Goal: Task Accomplishment & Management: Use online tool/utility

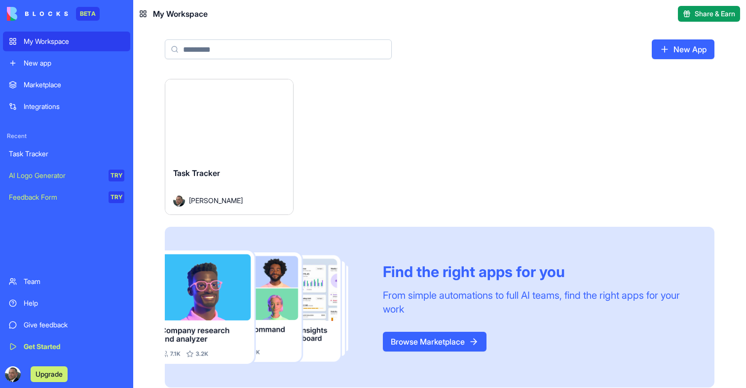
click at [242, 118] on button "Launch" at bounding box center [229, 120] width 74 height 20
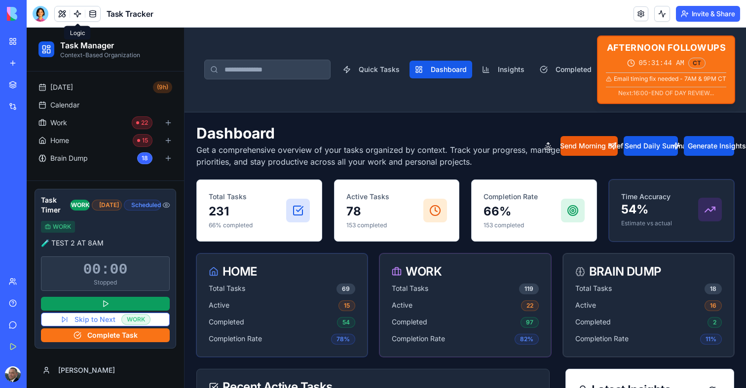
click at [78, 14] on link at bounding box center [77, 13] width 15 height 15
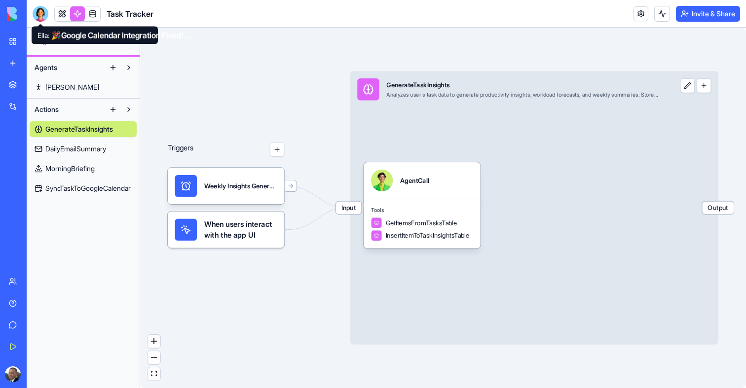
click at [39, 17] on div at bounding box center [41, 14] width 16 height 16
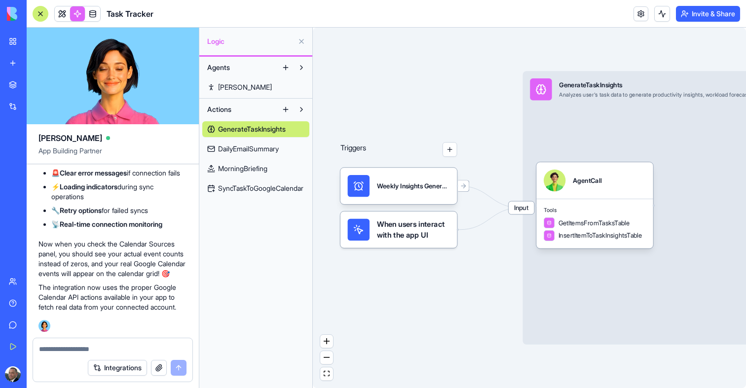
scroll to position [162335, 0]
click at [251, 151] on span "DailyEmailSummary" at bounding box center [248, 149] width 61 height 10
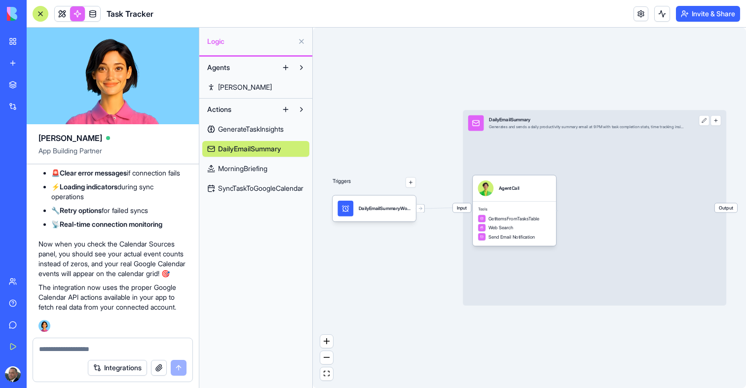
click at [257, 174] on link "MorningBriefing" at bounding box center [255, 169] width 107 height 16
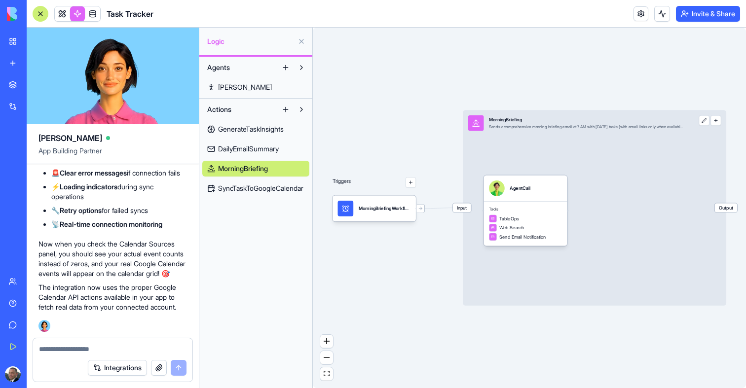
click at [263, 186] on span "SyncTaskToGoogleCalendar" at bounding box center [260, 189] width 85 height 10
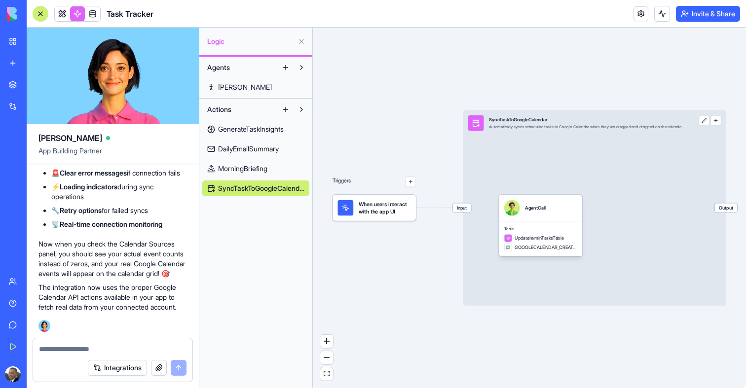
click at [270, 149] on span "DailyEmailSummary" at bounding box center [248, 149] width 61 height 10
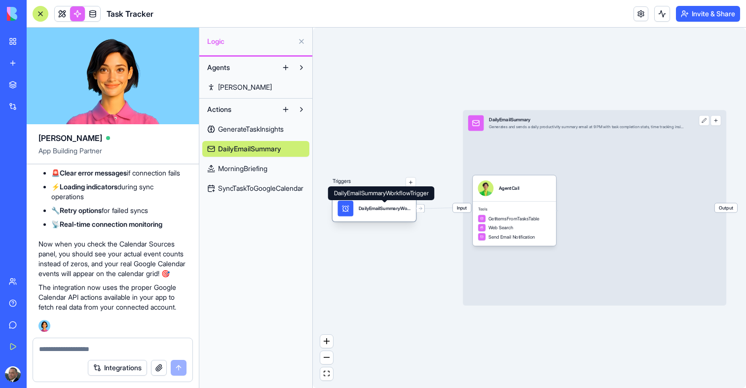
click at [379, 210] on div "DailyEmailSummaryWorkflowTrigger" at bounding box center [385, 208] width 52 height 6
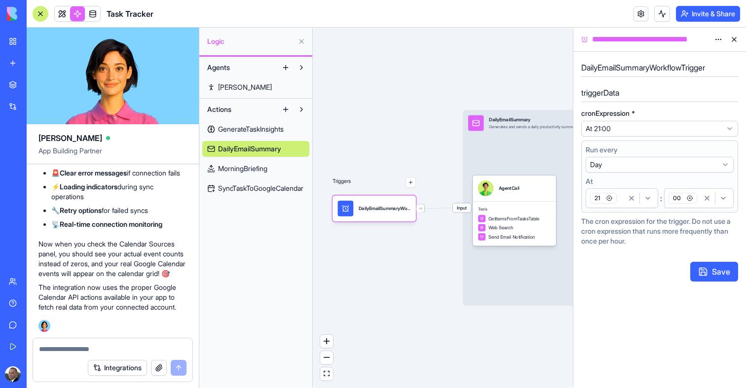
click at [619, 196] on div "21" at bounding box center [606, 198] width 36 height 15
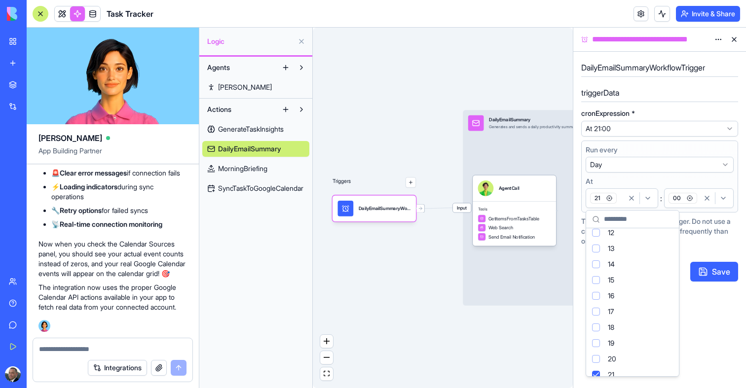
scroll to position [255, 0]
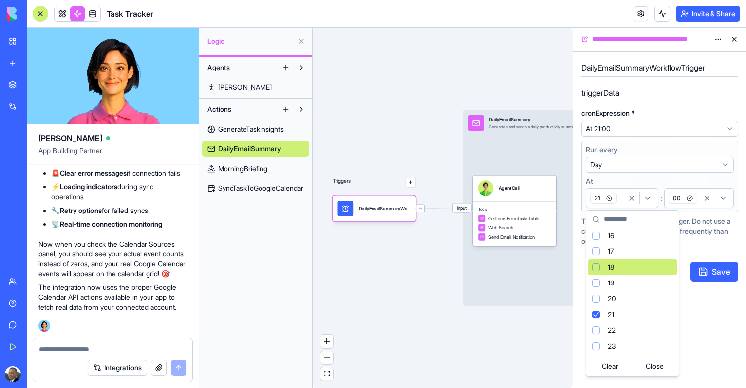
click at [602, 272] on div "18" at bounding box center [632, 268] width 89 height 16
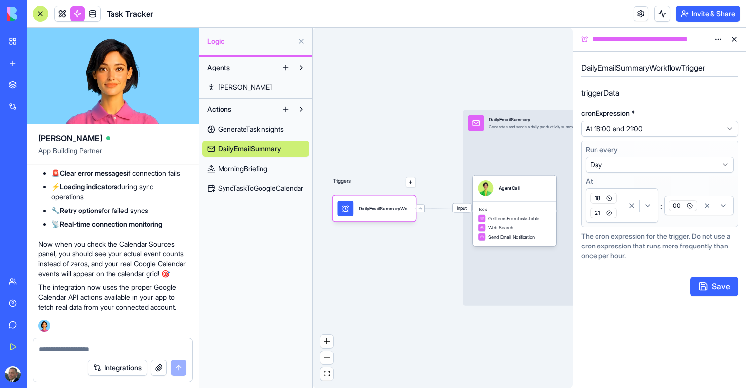
click at [609, 212] on icon "button" at bounding box center [610, 213] width 6 height 6
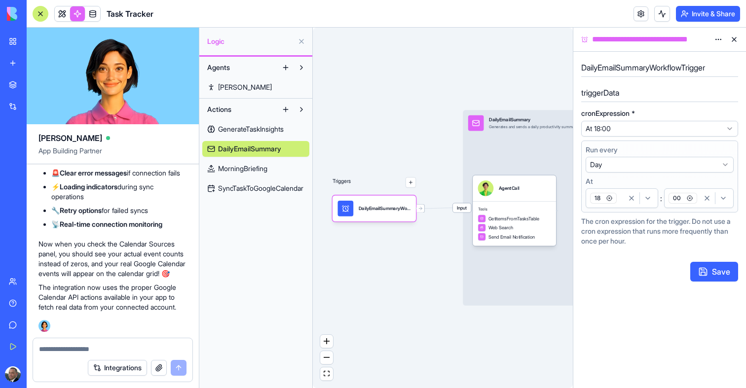
click at [696, 202] on span "00" at bounding box center [683, 198] width 29 height 11
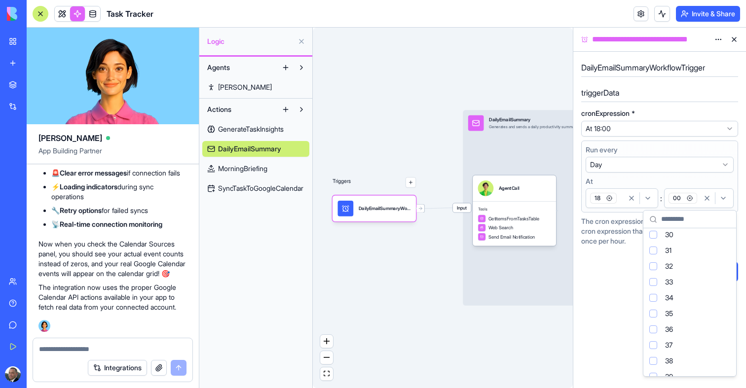
scroll to position [507, 0]
click at [657, 332] on div "38" at bounding box center [689, 331] width 89 height 16
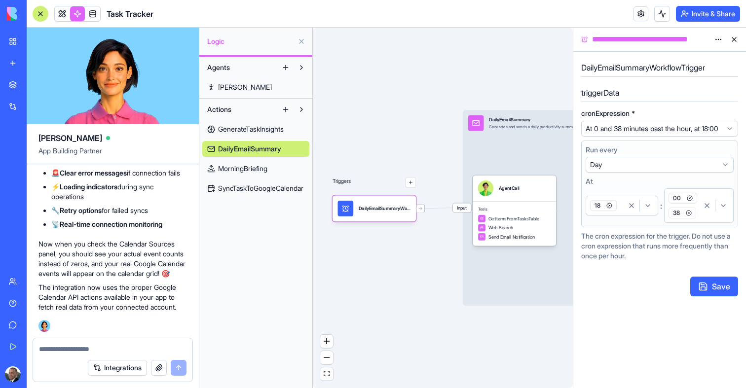
click at [689, 201] on icon "button" at bounding box center [690, 198] width 6 height 6
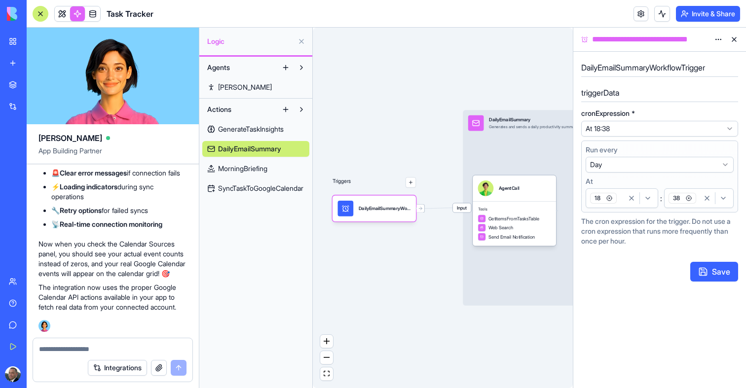
click at [706, 273] on button "Save" at bounding box center [714, 272] width 48 height 20
click at [420, 210] on icon at bounding box center [420, 208] width 1 height 3
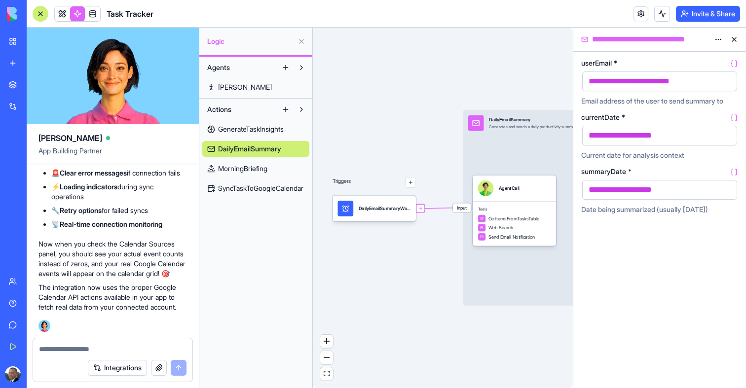
click at [420, 210] on icon at bounding box center [420, 208] width 1 height 3
drag, startPoint x: 707, startPoint y: 82, endPoint x: 559, endPoint y: 82, distance: 148.0
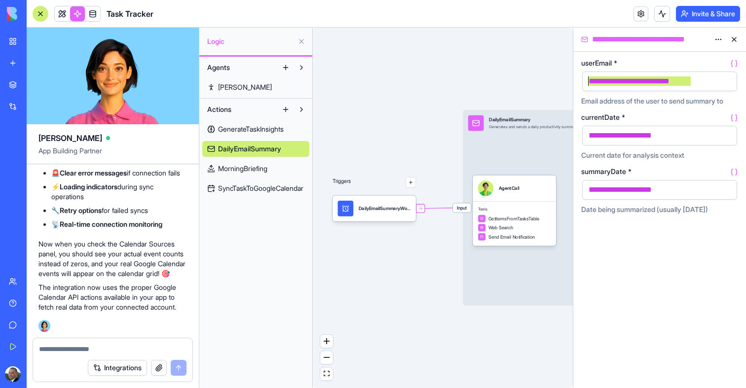
click at [559, 82] on div "Ella App Building Partner I use Superhuman as my email client, and I'm looking …" at bounding box center [387, 208] width 720 height 361
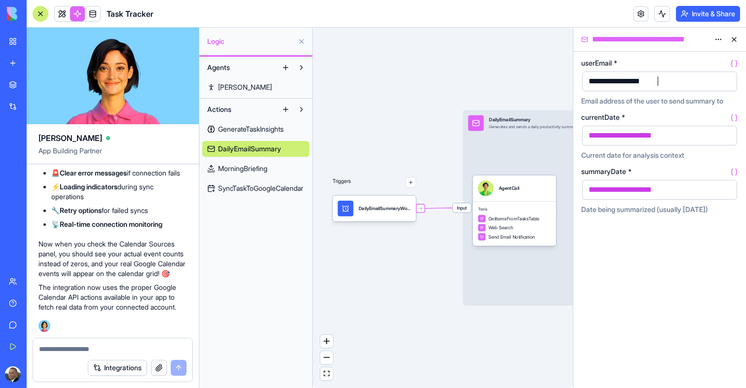
click at [619, 300] on div "**********" at bounding box center [659, 220] width 173 height 337
click at [662, 10] on button at bounding box center [662, 14] width 16 height 16
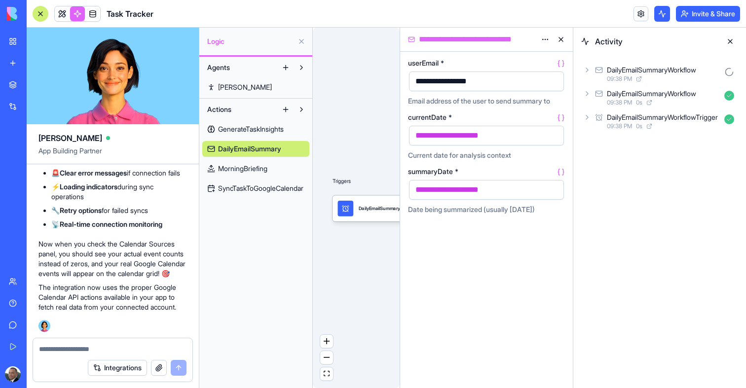
click at [593, 69] on div "DailyEmailSummaryWorkflow 09:38 PM" at bounding box center [659, 74] width 157 height 22
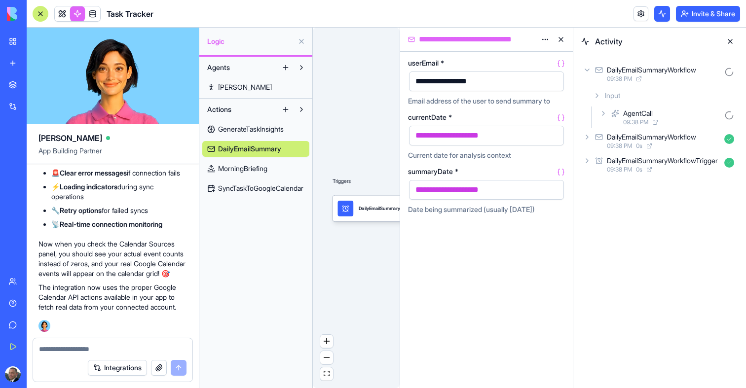
click at [607, 104] on div "Input" at bounding box center [663, 96] width 149 height 18
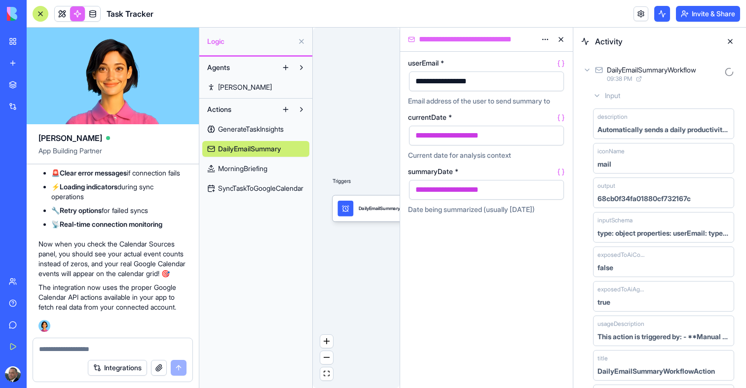
click at [607, 104] on div "Input" at bounding box center [663, 96] width 149 height 18
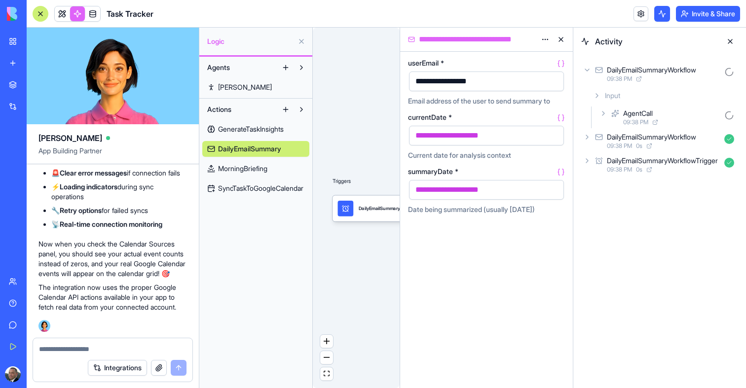
click at [607, 113] on icon at bounding box center [604, 114] width 8 height 8
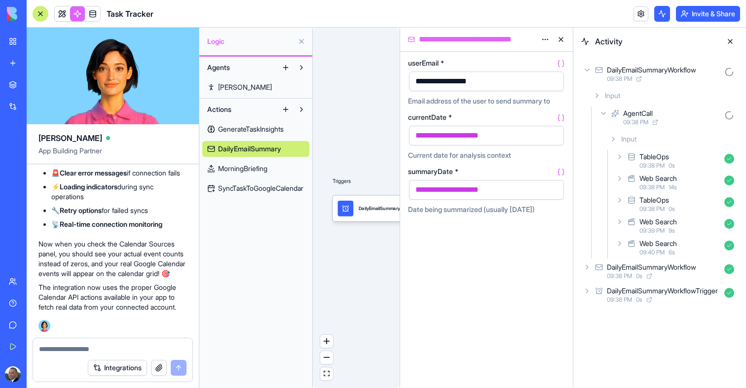
click at [617, 181] on icon at bounding box center [620, 179] width 8 height 8
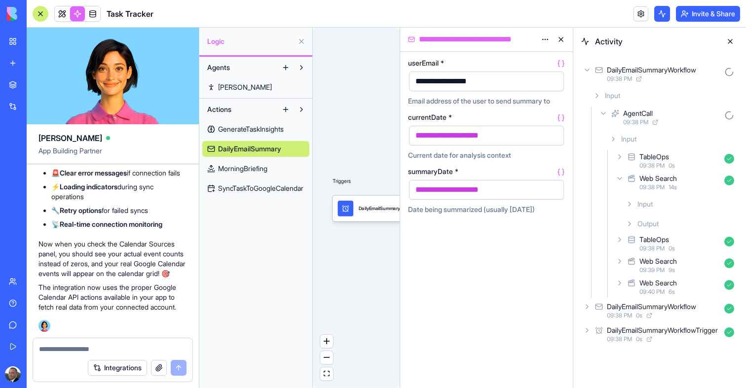
click at [627, 215] on div "Output" at bounding box center [680, 224] width 116 height 18
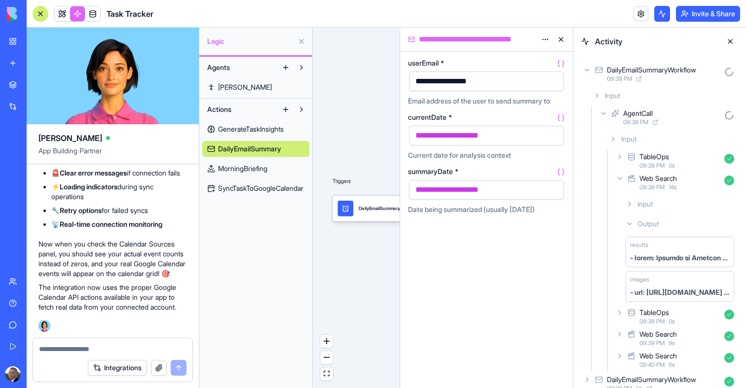
click at [627, 203] on icon at bounding box center [630, 204] width 8 height 8
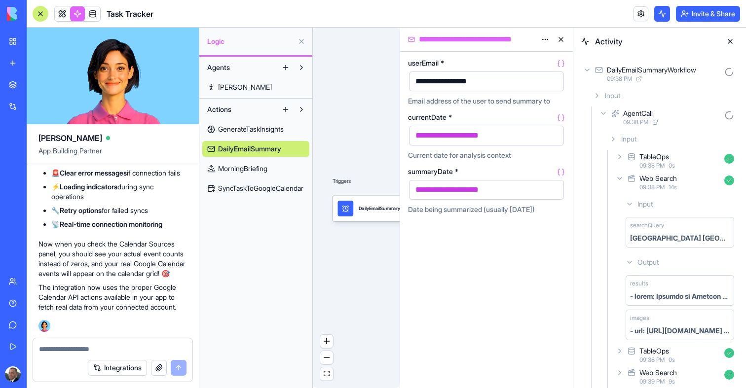
click at [627, 203] on icon at bounding box center [630, 204] width 8 height 8
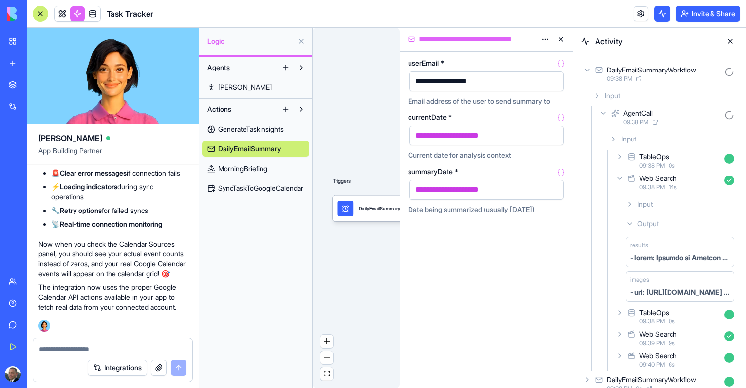
click at [622, 336] on icon at bounding box center [620, 335] width 8 height 8
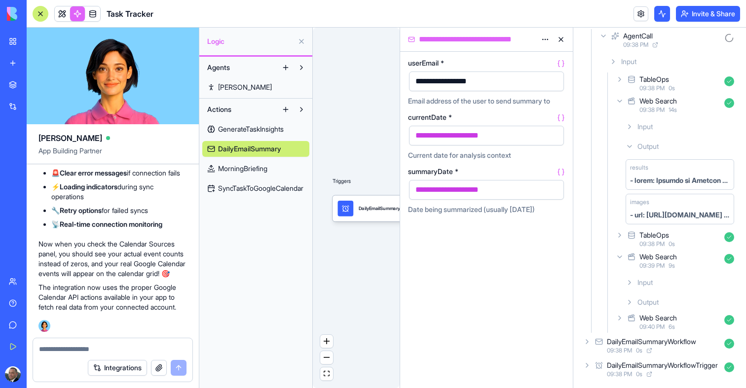
click at [632, 303] on icon at bounding box center [630, 303] width 8 height 8
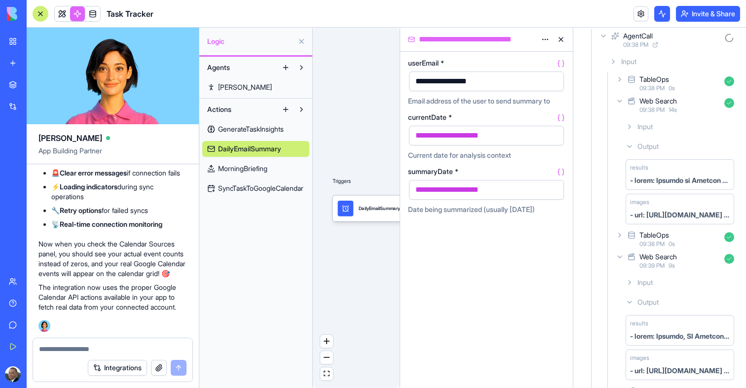
click at [632, 289] on div "Input" at bounding box center [680, 283] width 116 height 18
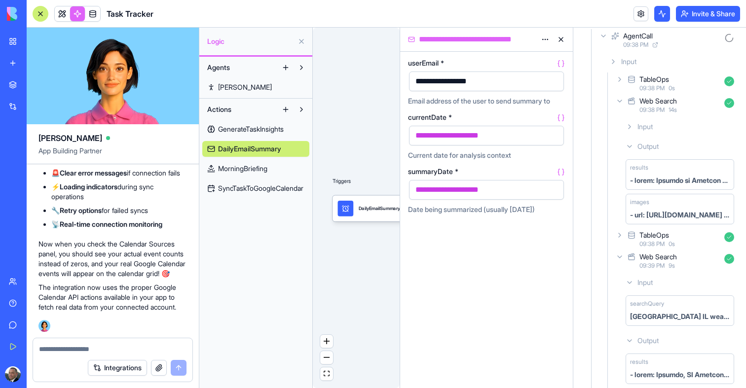
click at [632, 289] on div "Input" at bounding box center [680, 283] width 116 height 18
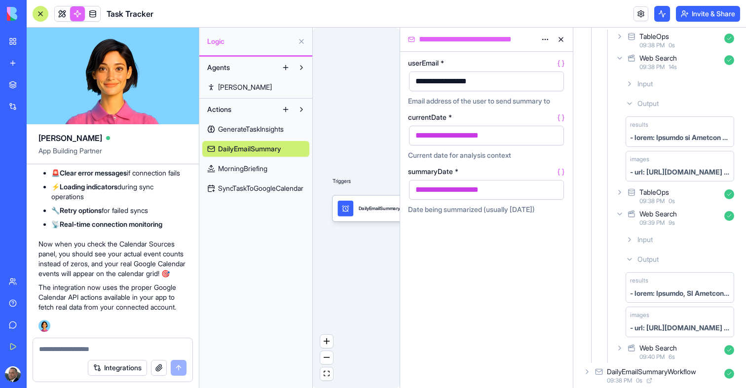
scroll to position [151, 0]
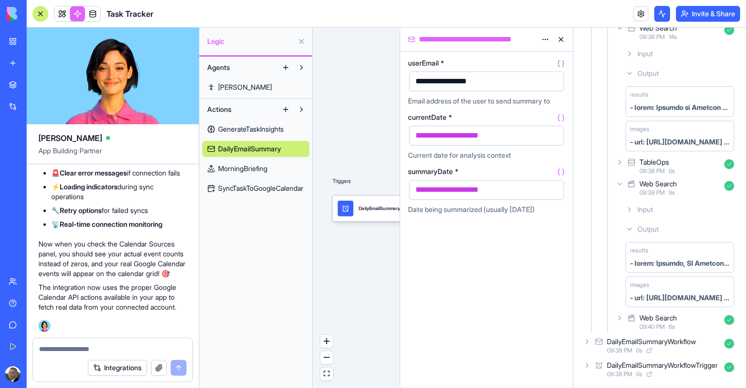
click at [626, 226] on icon at bounding box center [630, 230] width 8 height 8
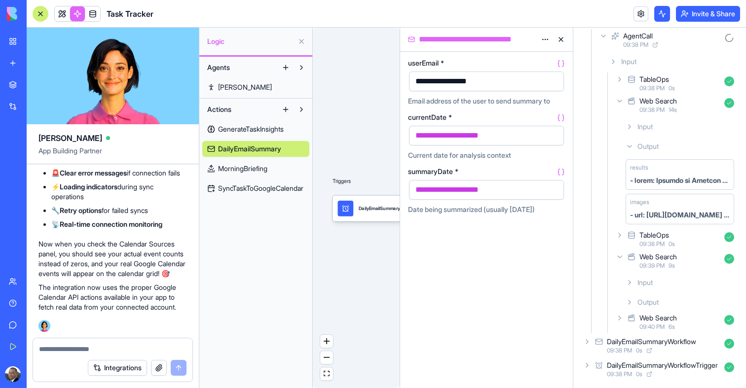
click at [625, 320] on div "Web Search 09:40 PM 6 s" at bounding box center [676, 322] width 124 height 22
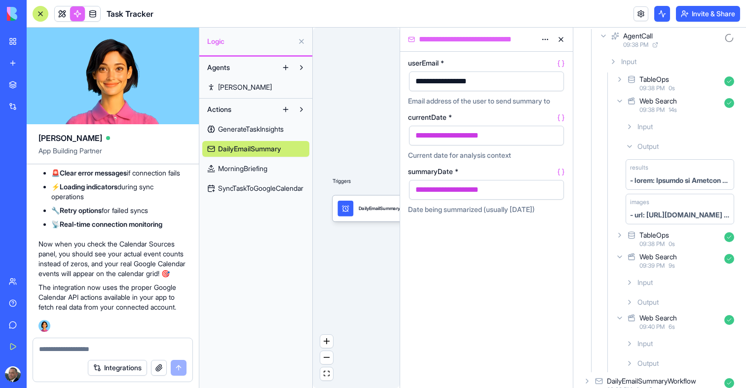
scroll to position [117, 0]
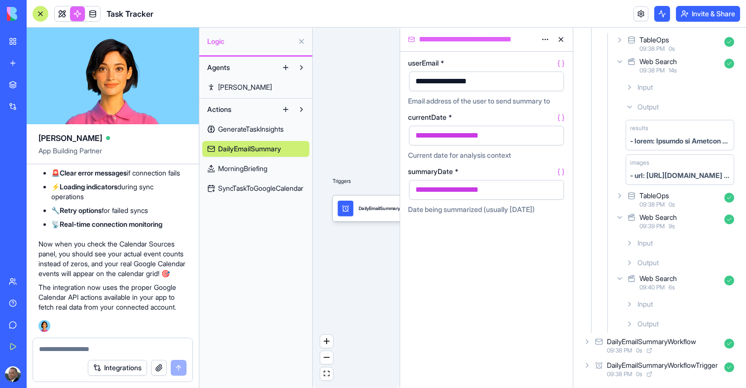
click at [638, 298] on div "Input" at bounding box center [680, 305] width 116 height 18
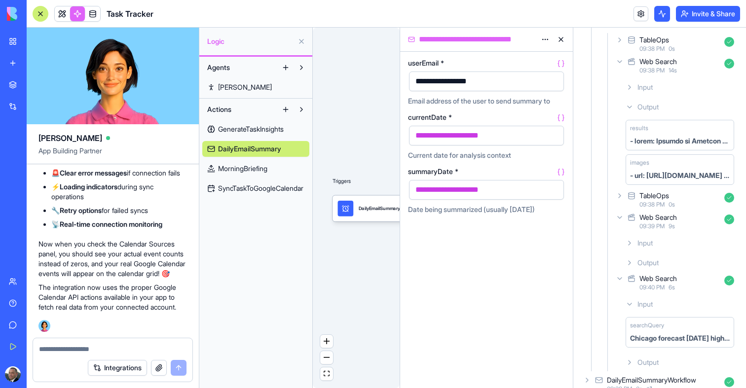
click at [638, 306] on span "Input" at bounding box center [645, 305] width 15 height 10
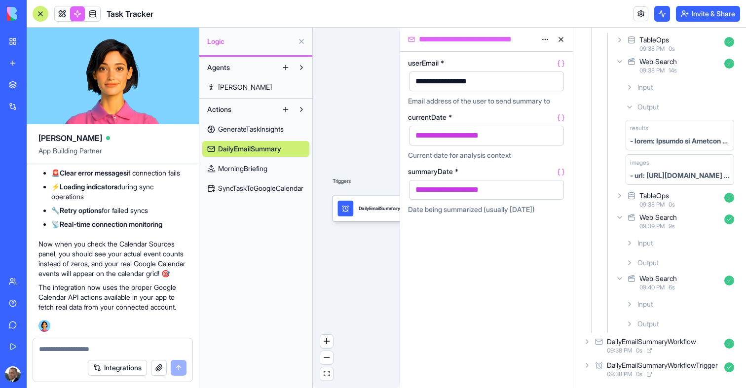
click at [638, 331] on div "Output" at bounding box center [680, 324] width 116 height 18
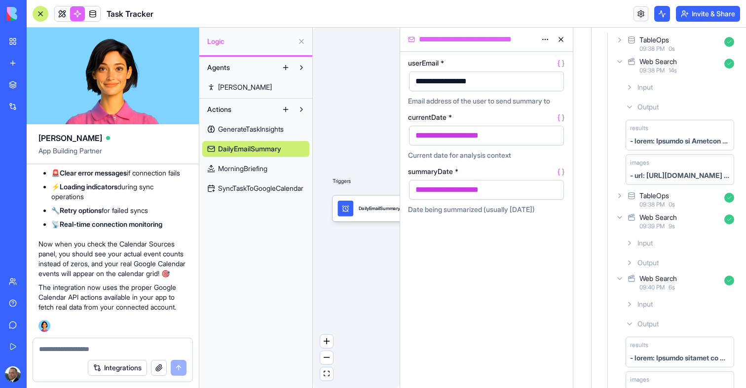
scroll to position [190, 0]
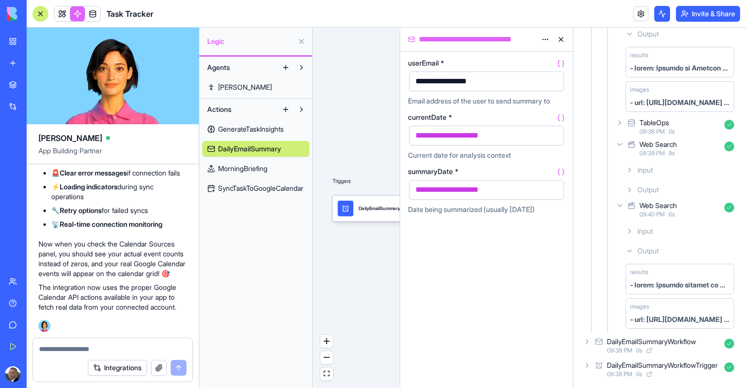
click at [614, 201] on div "Web Search 09:40 PM 6 s" at bounding box center [676, 210] width 124 height 22
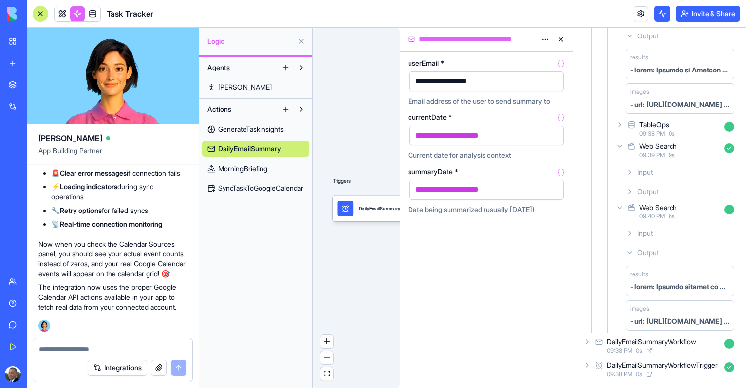
scroll to position [77, 0]
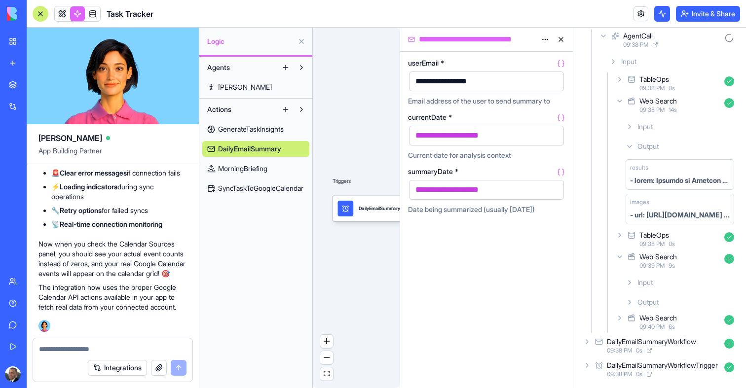
click at [618, 236] on icon at bounding box center [620, 235] width 8 height 8
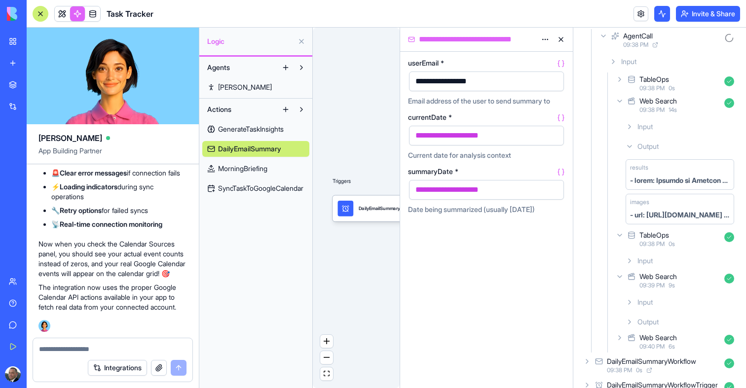
click at [618, 236] on icon at bounding box center [620, 235] width 8 height 8
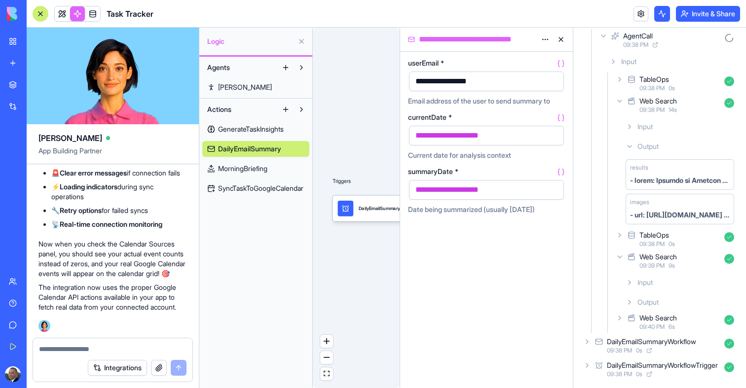
click at [618, 253] on icon at bounding box center [620, 257] width 8 height 8
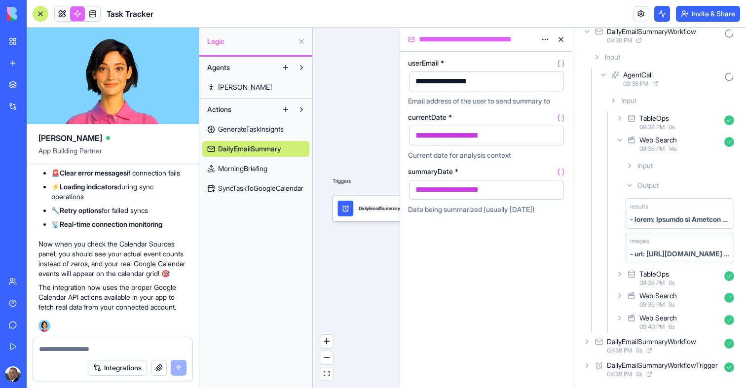
scroll to position [38, 0]
click at [616, 139] on icon at bounding box center [620, 141] width 8 height 8
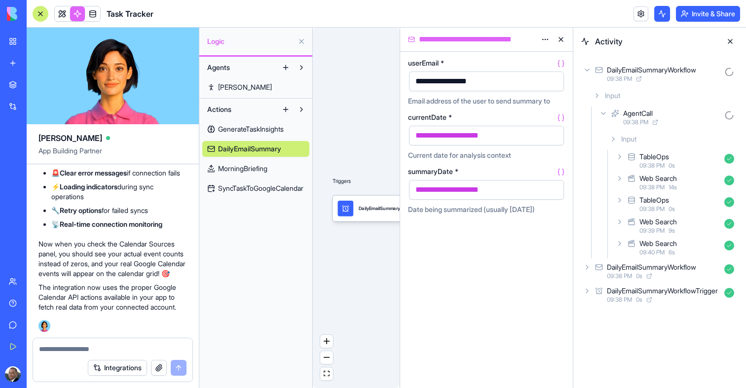
click at [619, 157] on icon at bounding box center [620, 157] width 8 height 8
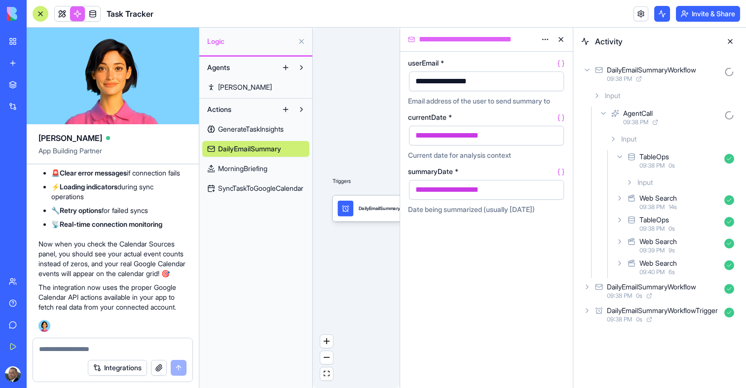
click at [626, 175] on div "Input" at bounding box center [680, 183] width 116 height 18
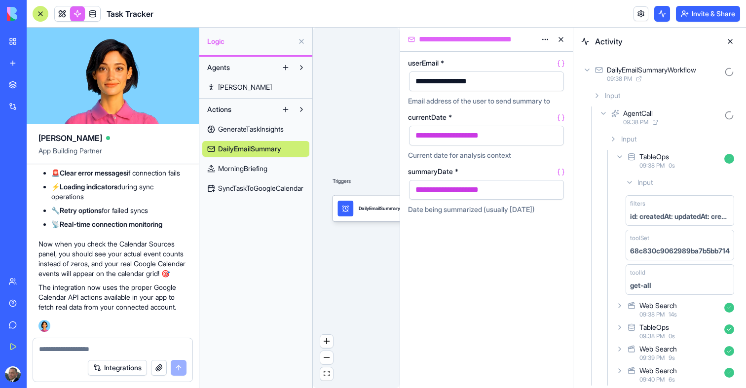
click at [620, 329] on icon at bounding box center [620, 328] width 8 height 8
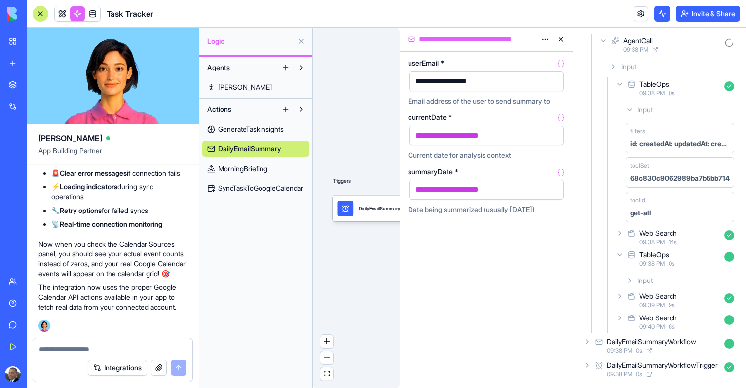
click at [638, 276] on span "Input" at bounding box center [645, 281] width 15 height 10
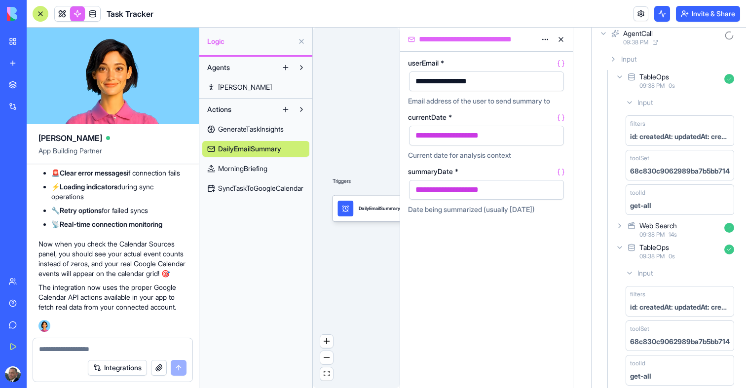
scroll to position [0, 0]
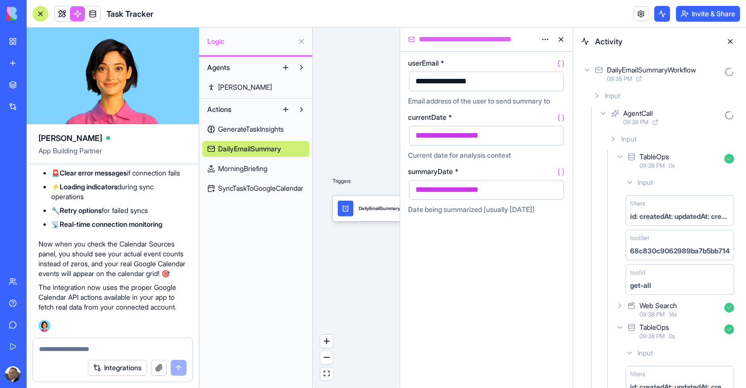
click at [493, 90] on div "**********" at bounding box center [486, 82] width 155 height 20
click at [508, 115] on div "currentDate *" at bounding box center [486, 117] width 157 height 7
click at [559, 40] on button at bounding box center [561, 40] width 16 height 16
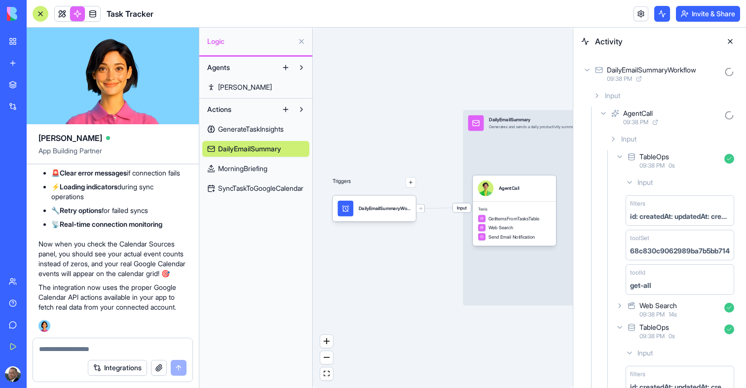
click at [375, 228] on div "Triggers DailyEmailSummaryWorkflowTrigger Input DailyEmailSummary Generates and…" at bounding box center [443, 208] width 260 height 361
click at [378, 220] on div "DailyEmailSummaryWorkflowTrigger" at bounding box center [374, 208] width 83 height 26
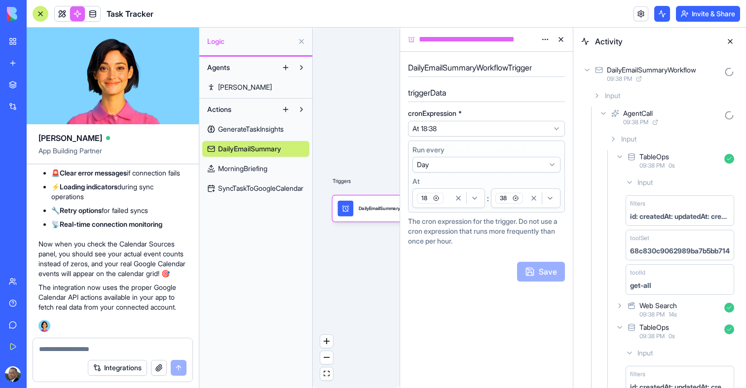
click at [447, 197] on div "18" at bounding box center [433, 198] width 36 height 15
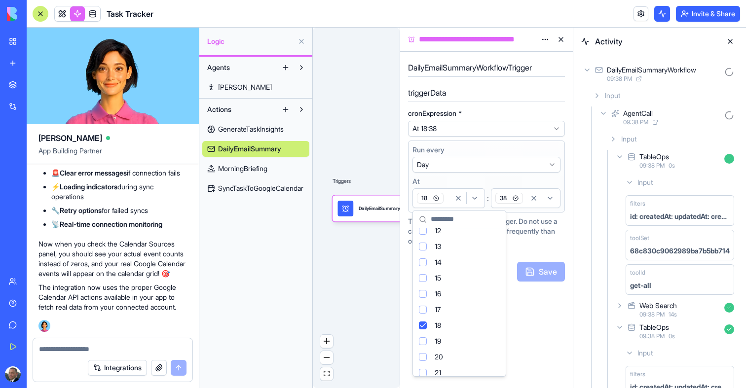
scroll to position [255, 0]
click at [430, 272] on div "18" at bounding box center [459, 268] width 89 height 16
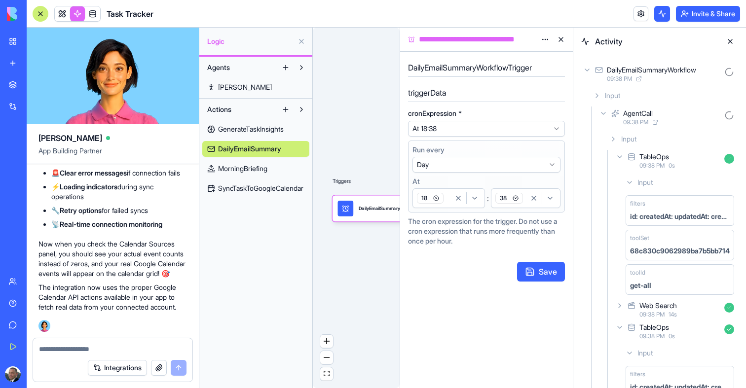
click at [447, 205] on div "18" at bounding box center [433, 198] width 36 height 15
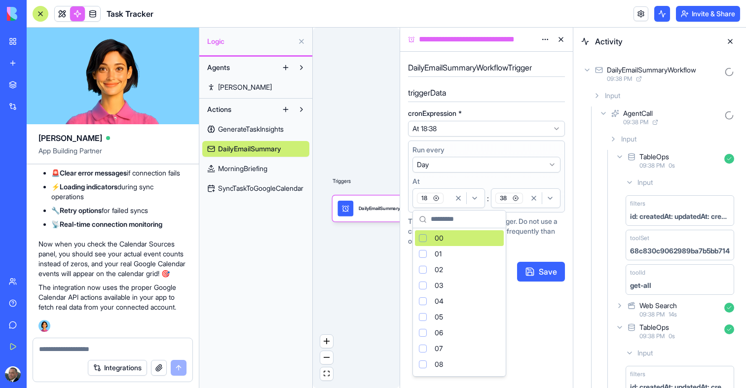
click at [436, 198] on icon "button" at bounding box center [436, 198] width 6 height 6
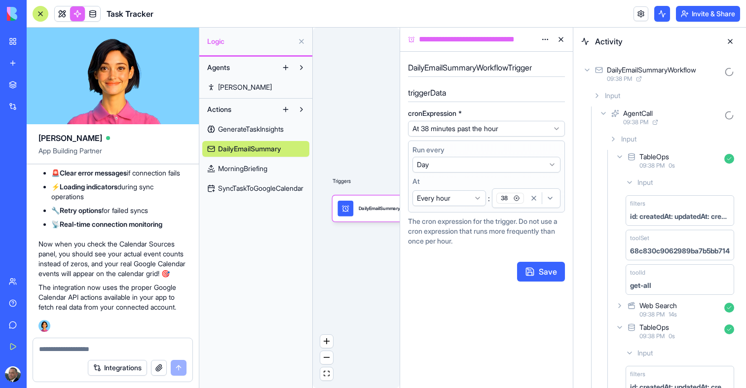
click at [436, 198] on html "BETA My Workspace New app Marketplace Integrations Recent Task Tracker AI Logo …" at bounding box center [373, 194] width 746 height 388
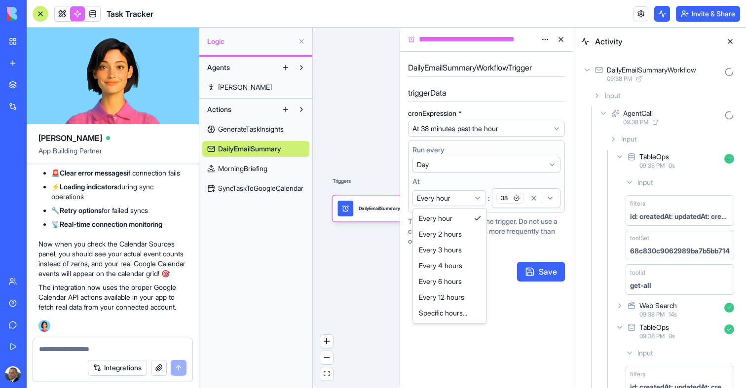
click at [436, 198] on html "BETA My Workspace New app Marketplace Integrations Recent Task Tracker AI Logo …" at bounding box center [373, 194] width 746 height 388
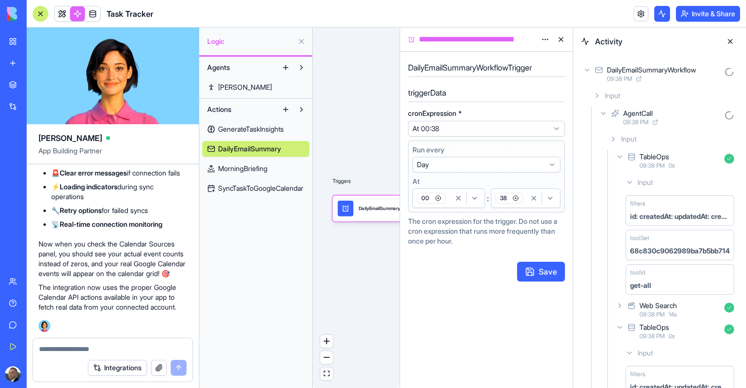
click at [450, 205] on div "00" at bounding box center [433, 198] width 36 height 15
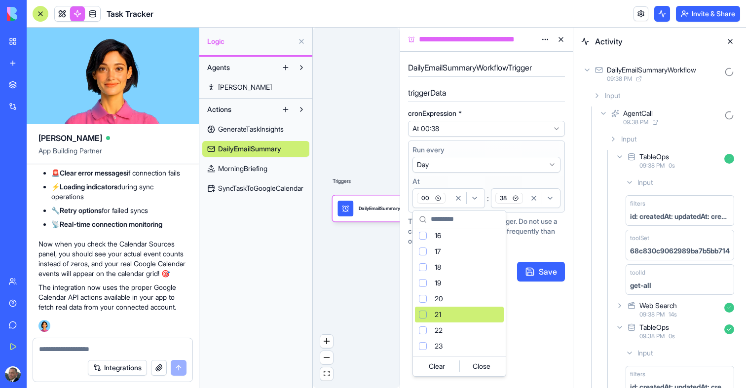
click at [436, 316] on span "21" at bounding box center [438, 315] width 6 height 10
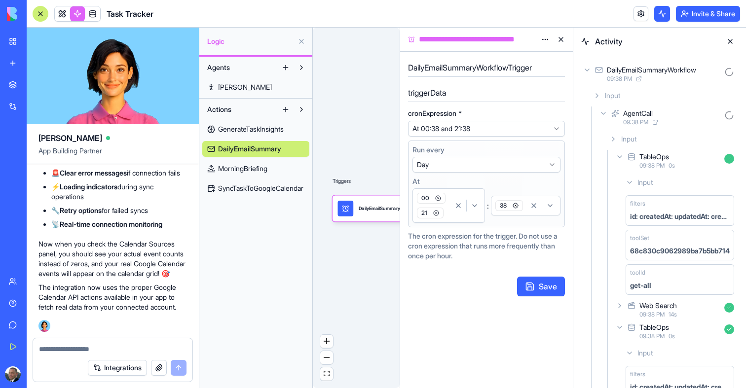
click at [526, 211] on div "button" at bounding box center [542, 206] width 32 height 12
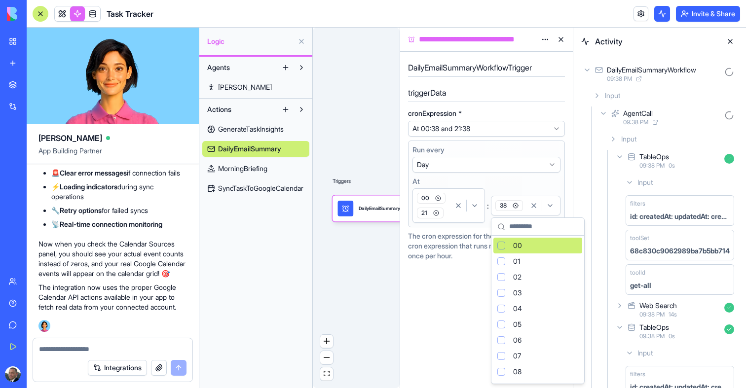
click at [502, 242] on div "Suggestions" at bounding box center [501, 246] width 8 height 8
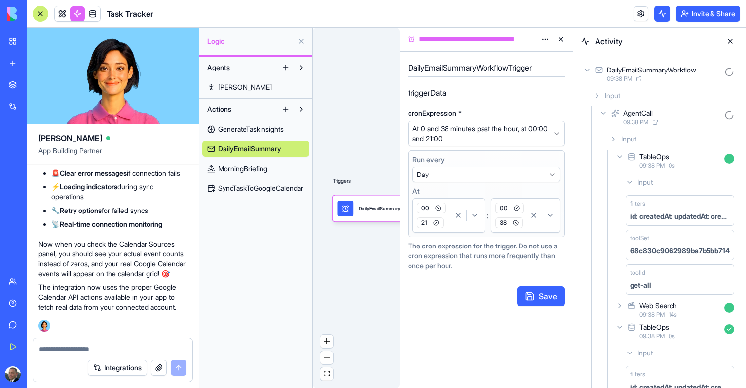
click at [516, 222] on icon "button" at bounding box center [516, 223] width 6 height 6
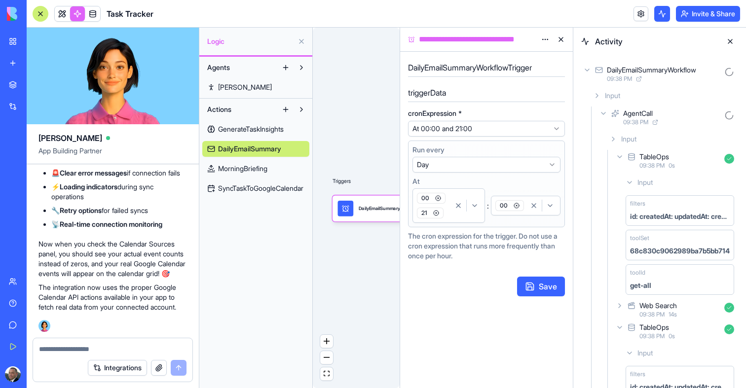
click at [437, 198] on icon "button" at bounding box center [438, 198] width 6 height 6
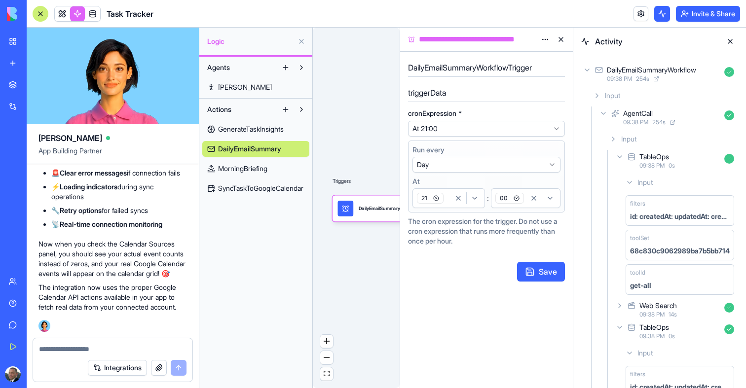
click at [534, 274] on button "Save" at bounding box center [541, 272] width 48 height 20
click at [561, 36] on button at bounding box center [561, 40] width 16 height 16
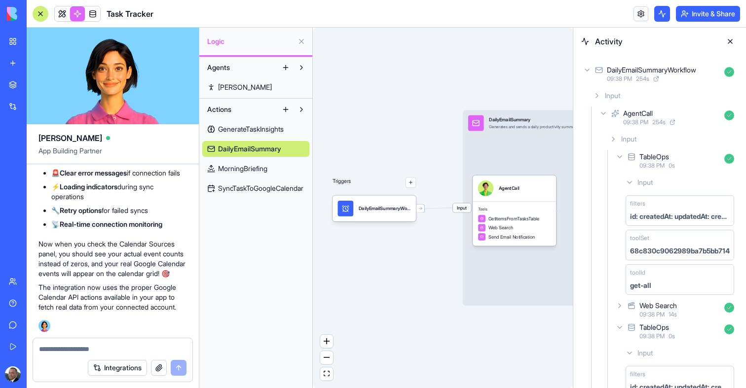
click at [727, 40] on button at bounding box center [730, 42] width 16 height 16
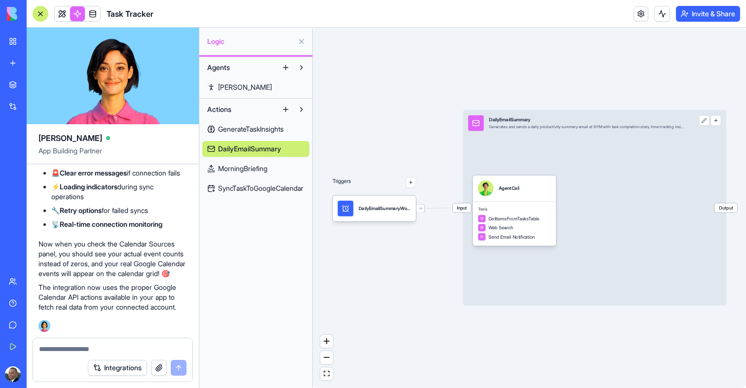
scroll to position [162284, 0]
click at [257, 193] on link "SyncTaskToGoogleCalendar" at bounding box center [255, 189] width 107 height 16
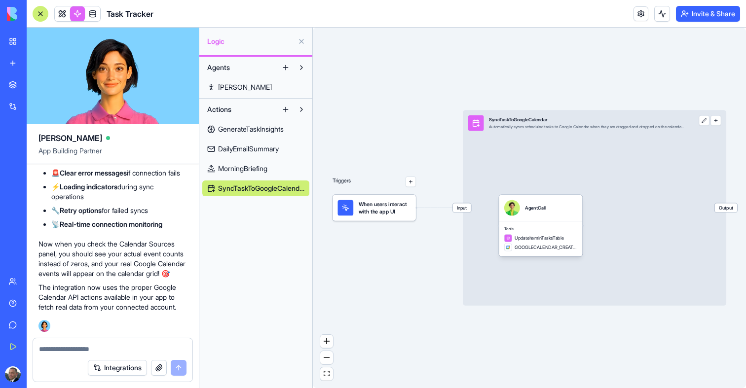
copy span "Please sync all my calendar events. Include existing meetings from this week an…"
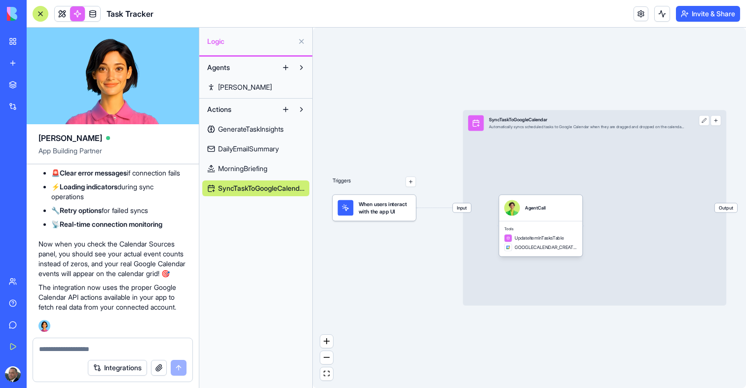
click at [232, 249] on div "Agents Morgan Actions GenerateTaskInsights DailyEmailSummary MorningBriefing Sy…" at bounding box center [255, 223] width 113 height 332
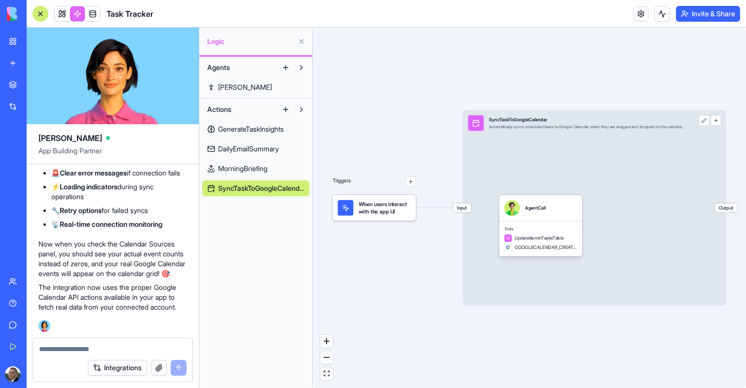
copy span "Please sync all my calendar events. Include existing meetings from this week an…"
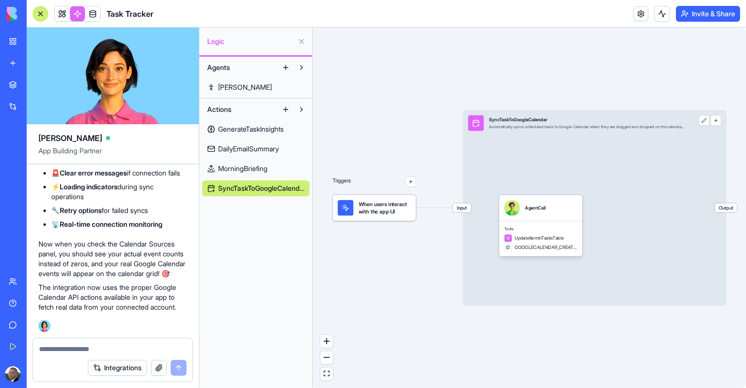
click at [95, 353] on textarea at bounding box center [113, 349] width 148 height 10
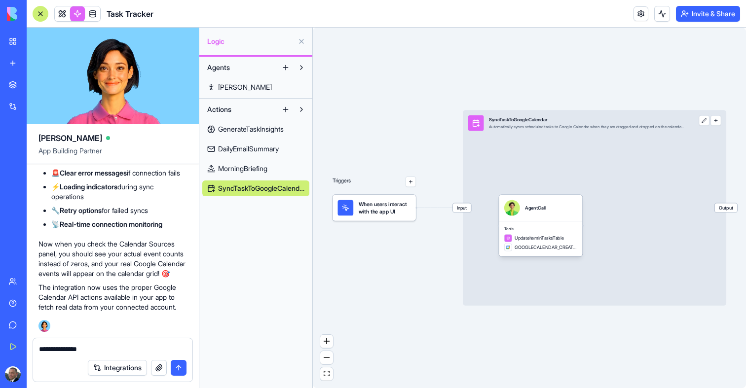
paste textarea "**********"
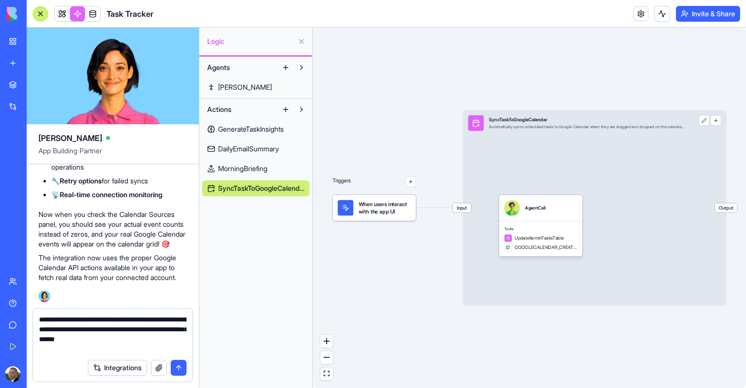
click at [101, 319] on textarea "**********" at bounding box center [113, 334] width 148 height 39
click at [140, 333] on textarea "**********" at bounding box center [113, 334] width 148 height 39
click at [143, 338] on textarea "**********" at bounding box center [113, 334] width 148 height 39
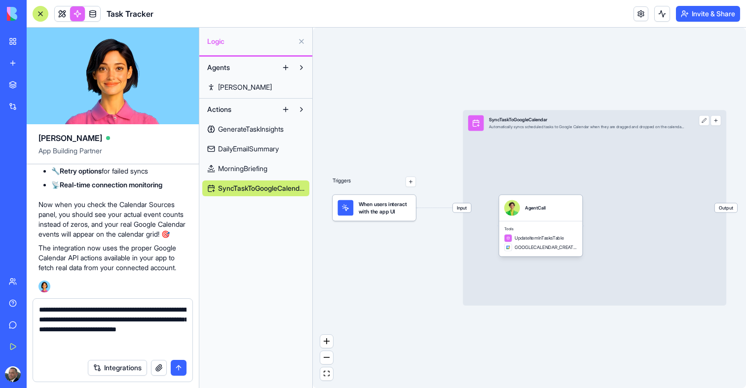
click at [55, 340] on textarea "**********" at bounding box center [113, 329] width 148 height 49
click at [148, 338] on textarea "**********" at bounding box center [113, 329] width 148 height 49
type textarea "**********"
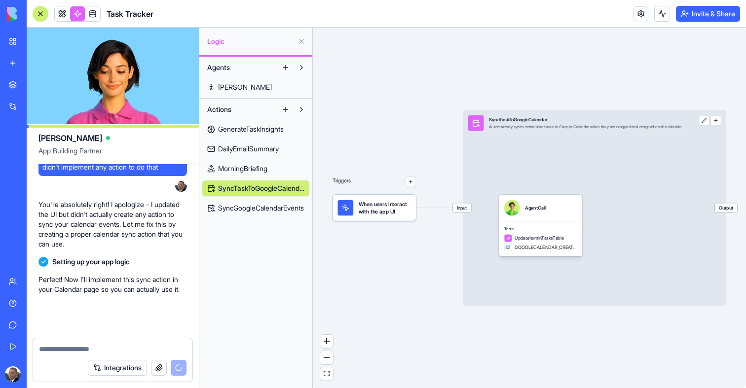
scroll to position [164137, 0]
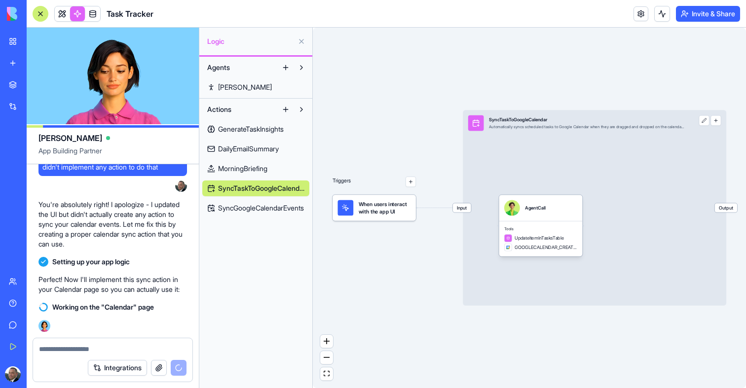
click at [255, 202] on link "SyncGoogleCalendarEvents" at bounding box center [255, 208] width 107 height 16
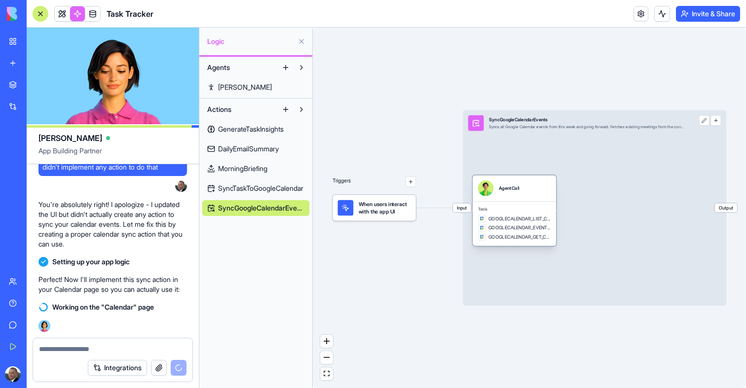
click at [519, 222] on span "GOOGLECALENDAR_LIST_CALENDARS" at bounding box center [520, 219] width 63 height 6
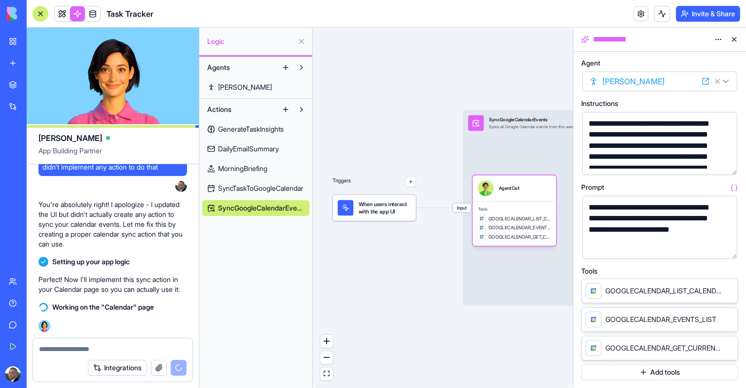
click at [731, 41] on button at bounding box center [734, 40] width 16 height 16
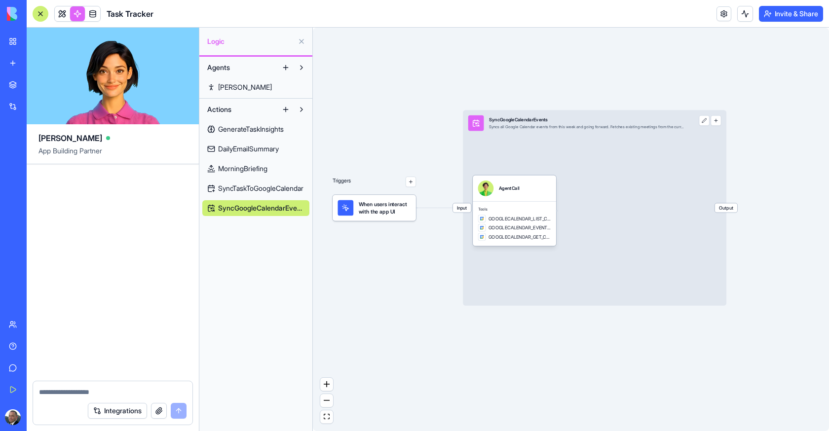
scroll to position [164553, 0]
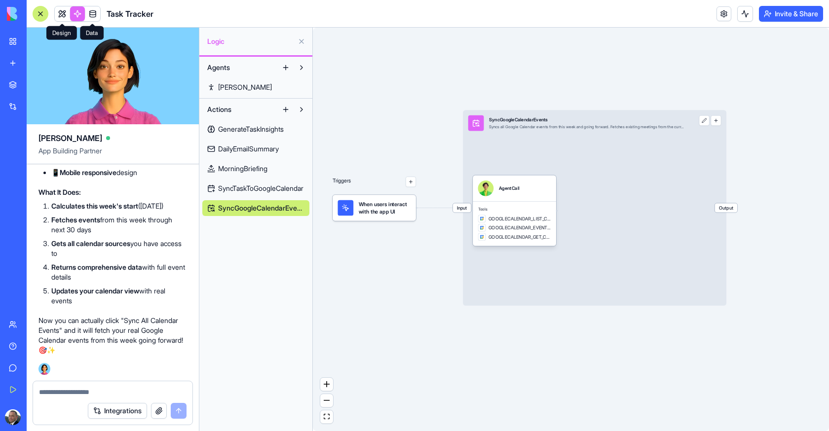
click at [61, 15] on link at bounding box center [62, 13] width 15 height 15
click at [61, 15] on button at bounding box center [62, 13] width 15 height 15
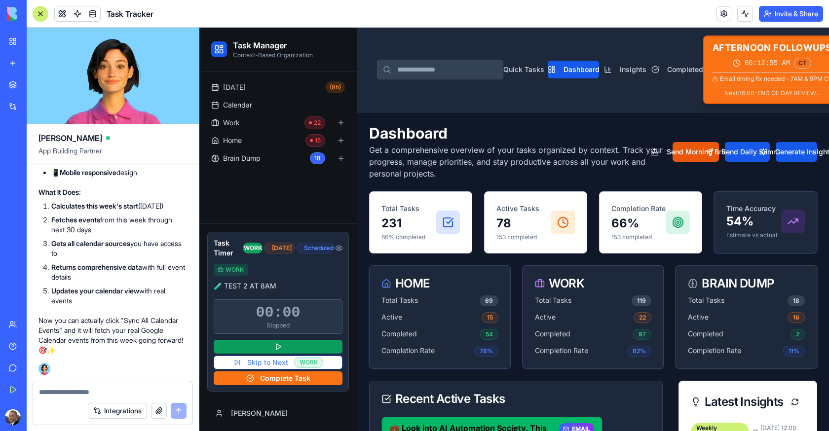
click at [39, 17] on div at bounding box center [41, 14] width 16 height 16
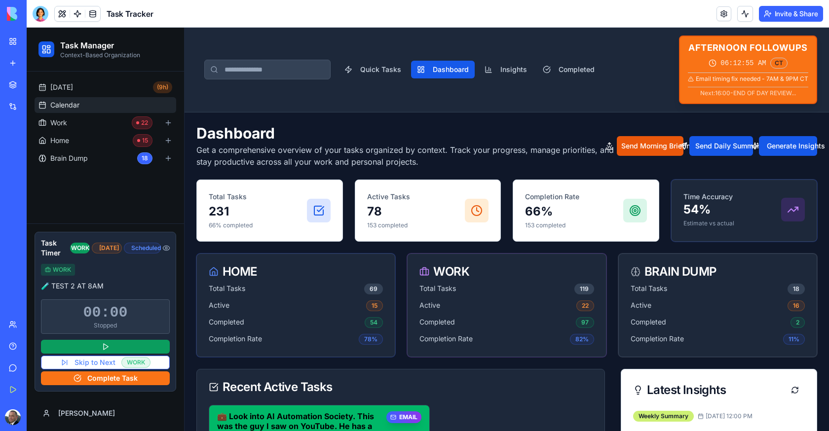
click at [69, 105] on span "Calendar" at bounding box center [64, 105] width 29 height 10
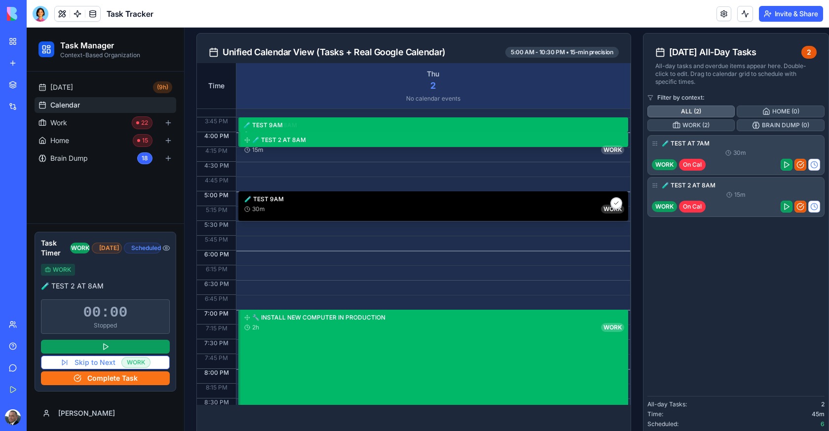
scroll to position [617, 0]
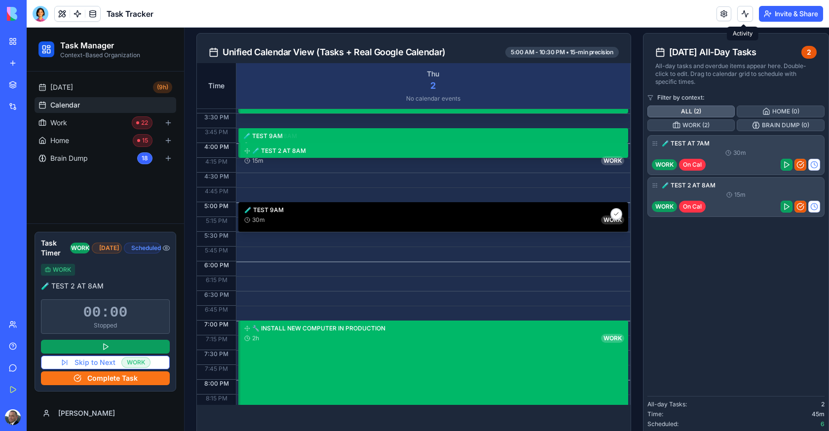
click at [744, 11] on button at bounding box center [745, 14] width 16 height 16
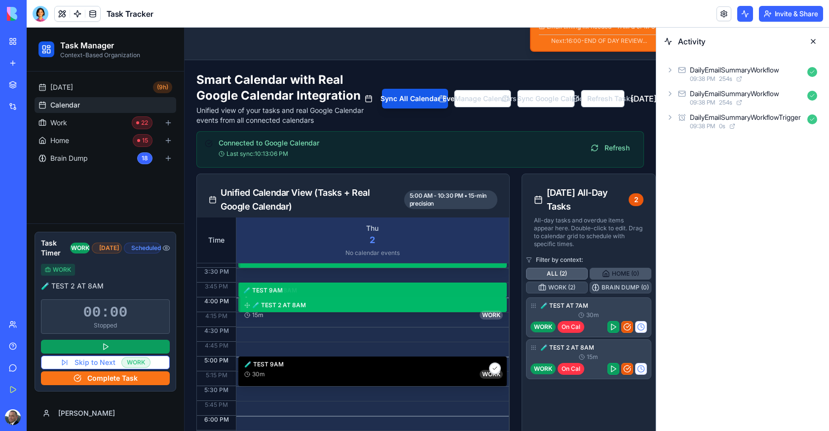
scroll to position [0, 0]
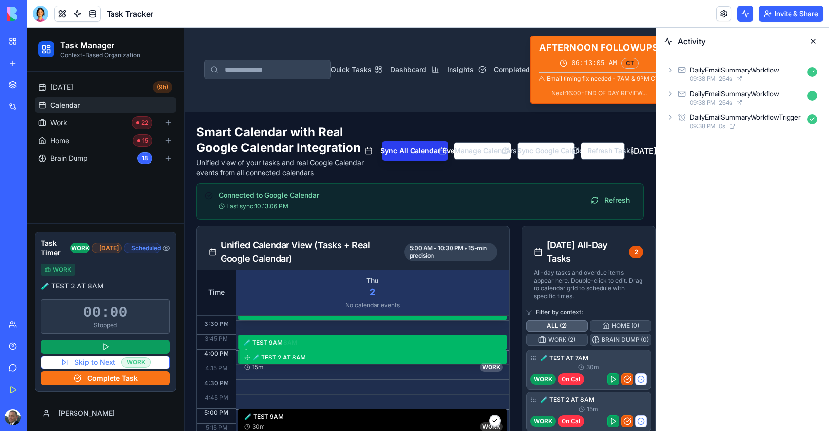
click at [382, 152] on button "Sync All Calendar Events" at bounding box center [415, 151] width 67 height 20
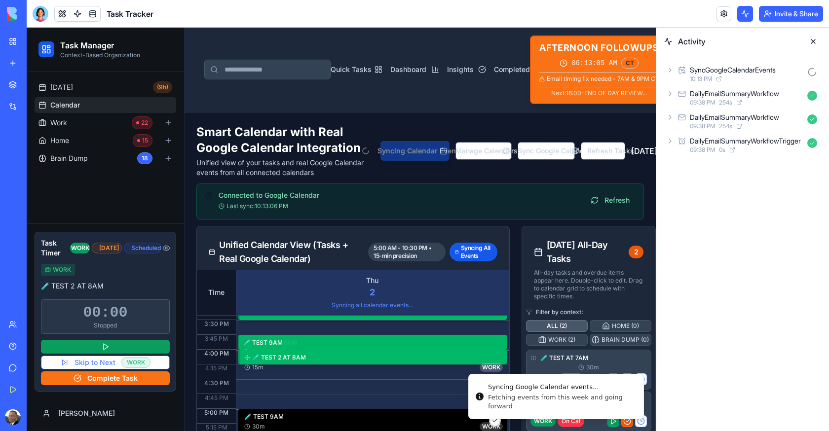
click at [730, 85] on div "SyncGoogleCalendarEvents 10:13 PM DailyEmailSummaryWorkflow 09:38 PM 254 s Dail…" at bounding box center [742, 109] width 157 height 93
click at [730, 80] on div "10:13 PM" at bounding box center [747, 79] width 114 height 8
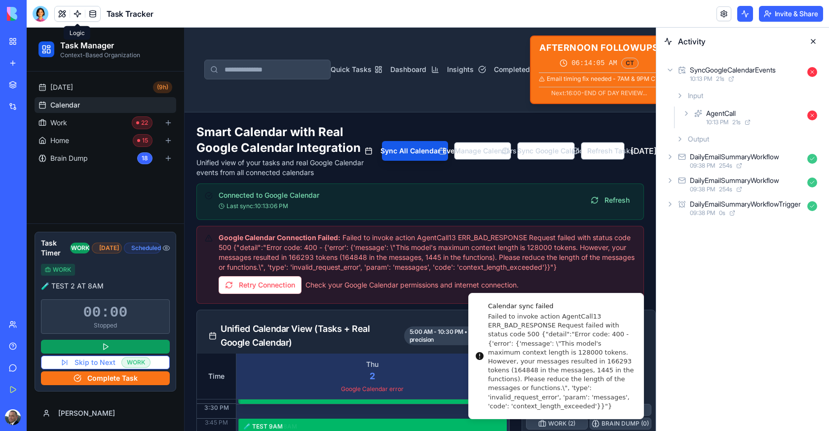
click at [76, 18] on link at bounding box center [77, 13] width 15 height 15
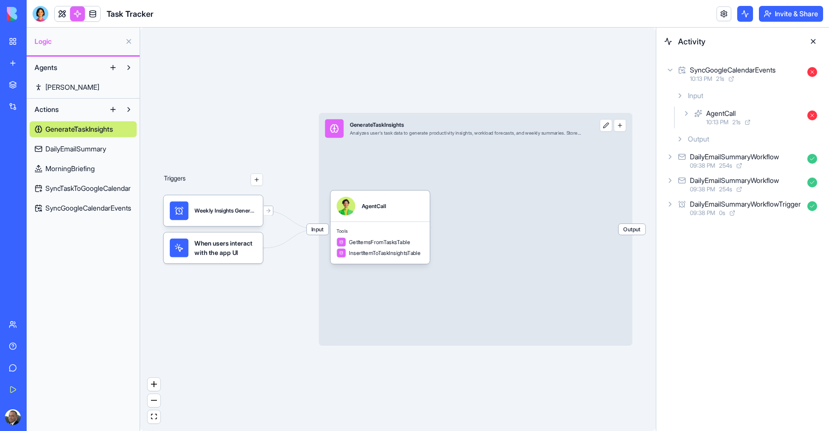
click at [75, 205] on span "SyncGoogleCalendarEvents" at bounding box center [88, 208] width 86 height 10
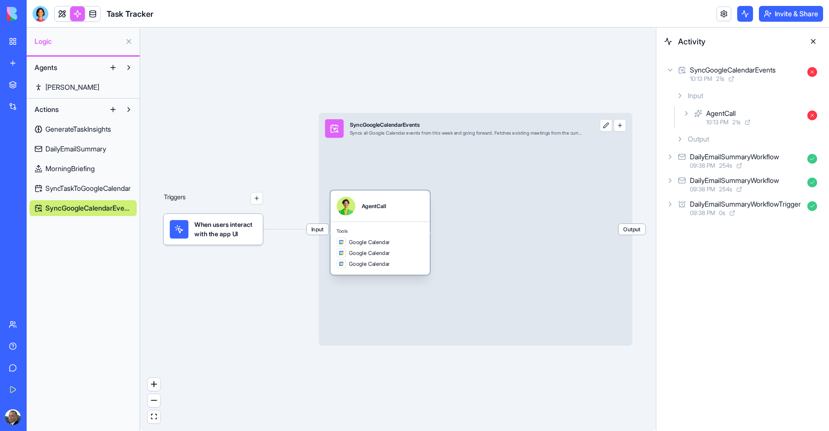
click at [381, 267] on span "Google Calendar" at bounding box center [369, 264] width 41 height 8
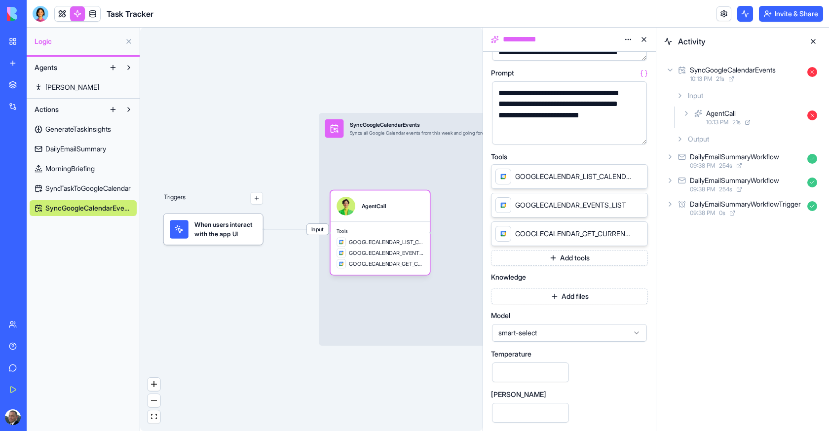
scroll to position [152, 0]
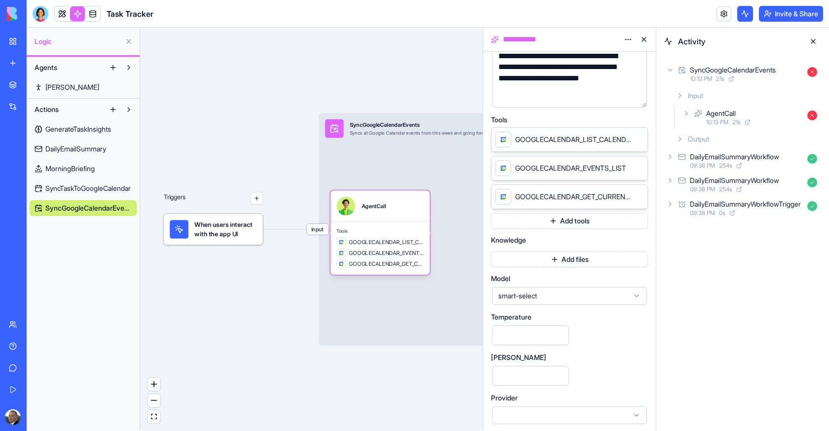
click at [555, 297] on span "smart-select" at bounding box center [563, 296] width 130 height 10
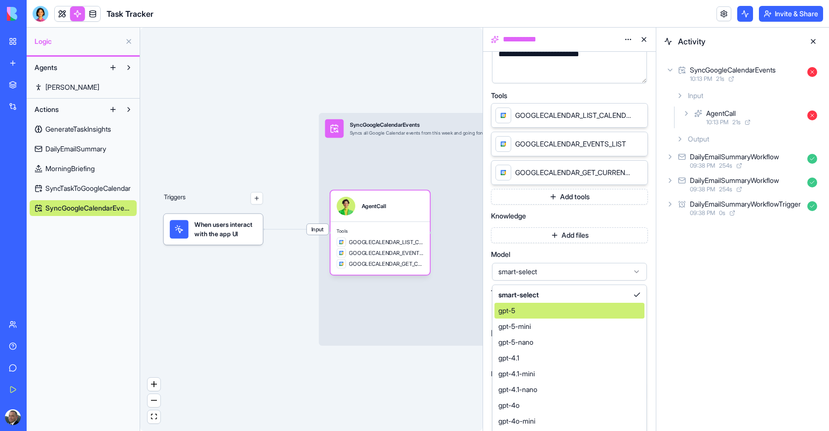
click at [548, 308] on div "gpt-5" at bounding box center [569, 311] width 150 height 16
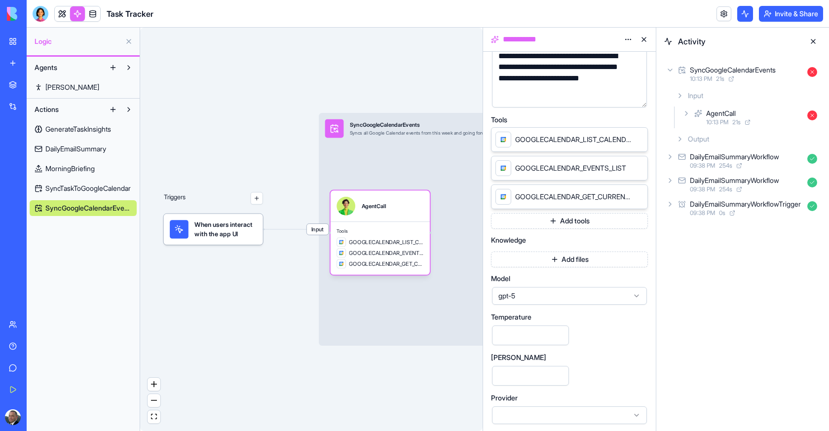
click at [58, 17] on link at bounding box center [62, 13] width 15 height 15
click at [58, 17] on button at bounding box center [62, 13] width 15 height 15
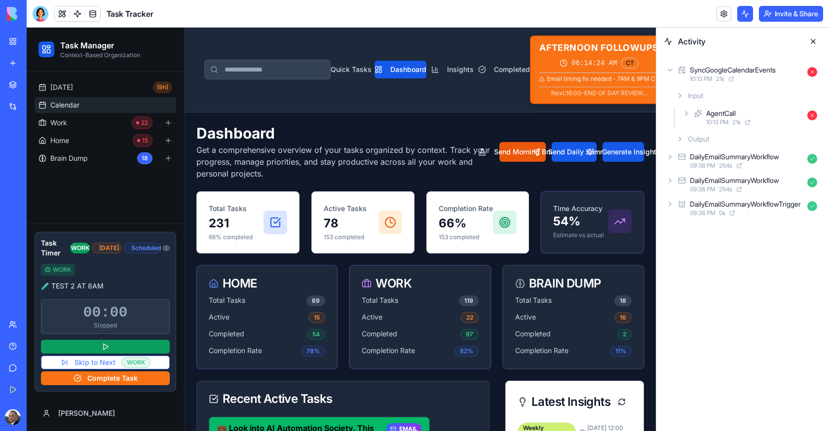
click at [65, 99] on link "Calendar" at bounding box center [106, 105] width 142 height 16
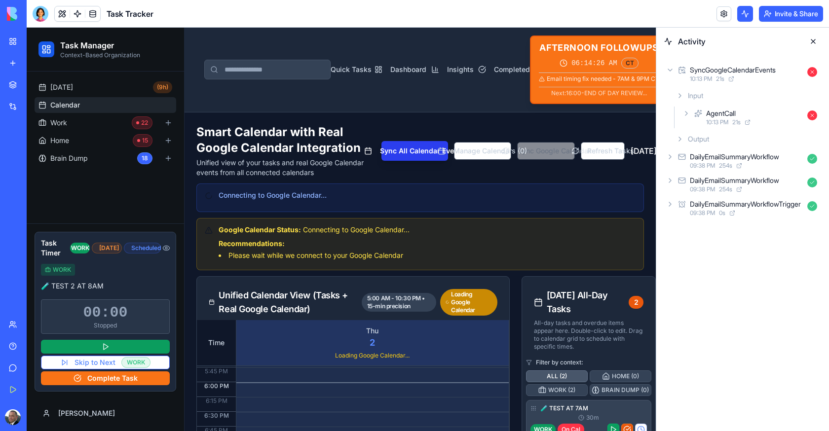
scroll to position [755, 0]
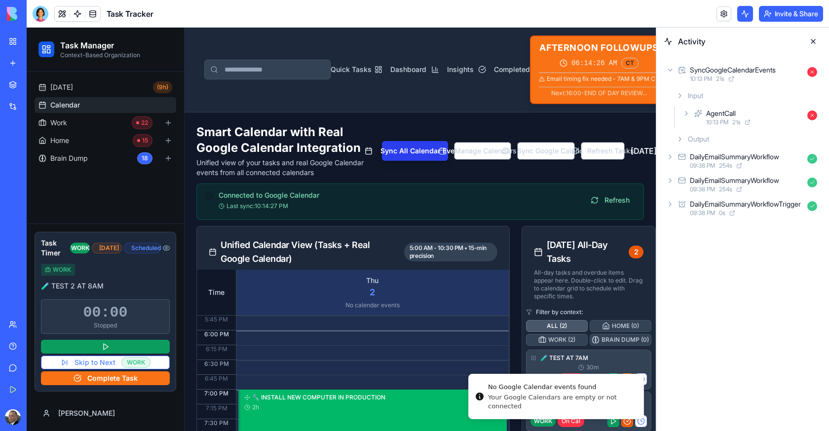
click at [386, 151] on button "Sync All Calendar Events" at bounding box center [415, 151] width 67 height 20
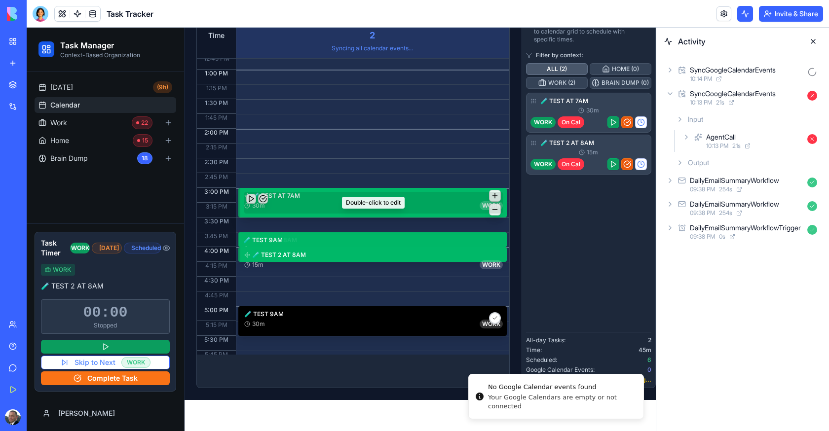
scroll to position [442, 0]
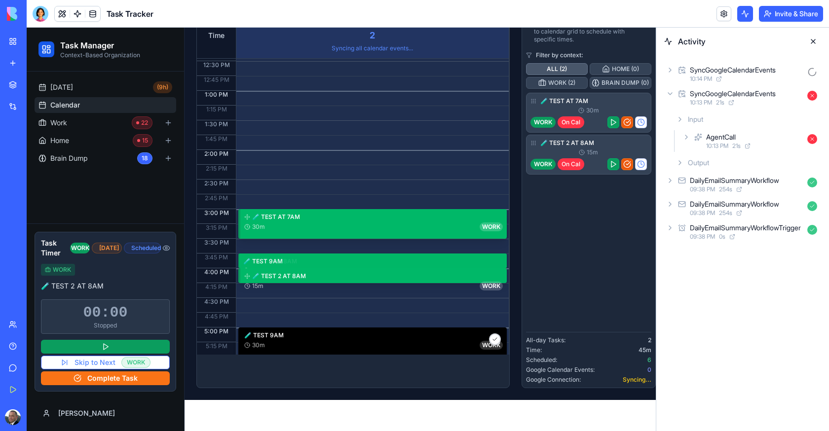
click at [664, 70] on div "SyncGoogleCalendarEvents 10:14 PM" at bounding box center [742, 74] width 157 height 22
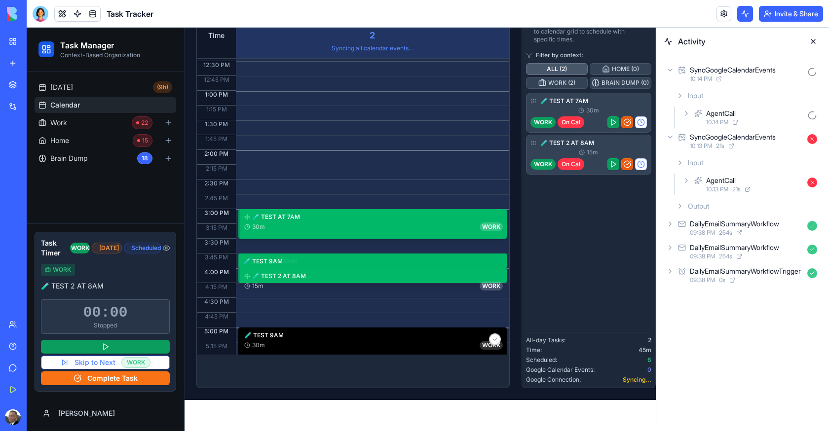
click at [691, 113] on div "AgentCall 10:14 PM" at bounding box center [751, 118] width 141 height 22
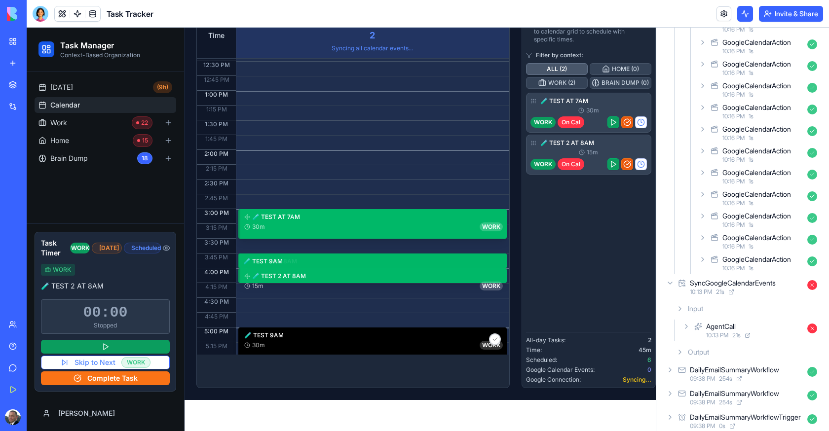
scroll to position [231, 0]
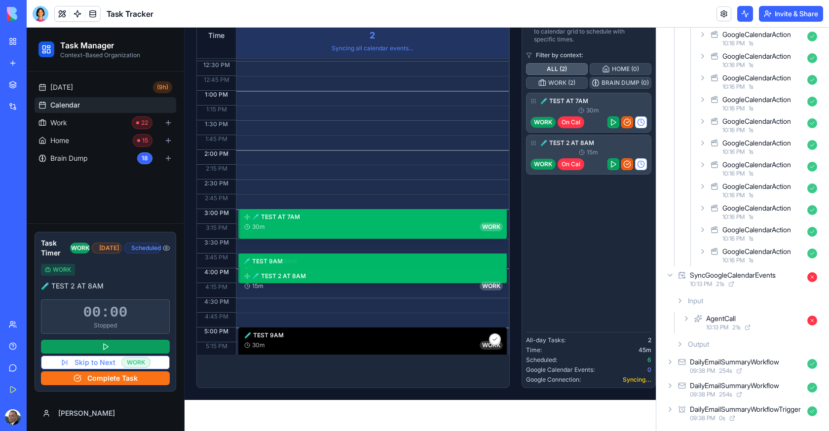
click at [702, 245] on div "GoogleCalendarAction 10:16 PM 1 s" at bounding box center [759, 256] width 124 height 22
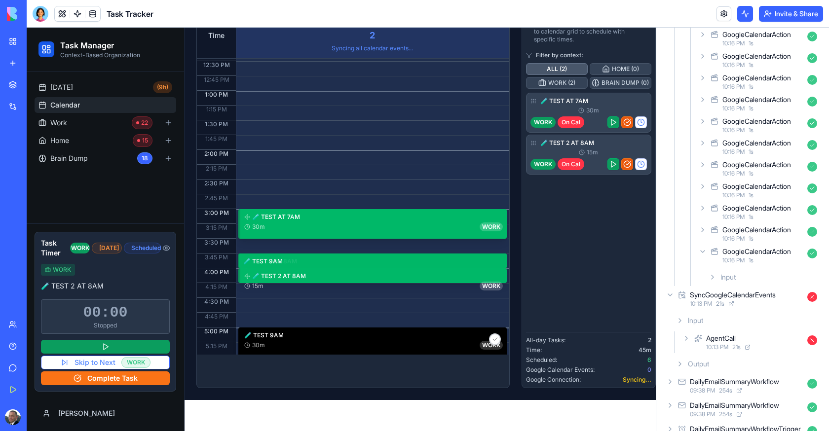
click at [702, 245] on div "GoogleCalendarAction 10:16 PM 1 s" at bounding box center [759, 256] width 124 height 22
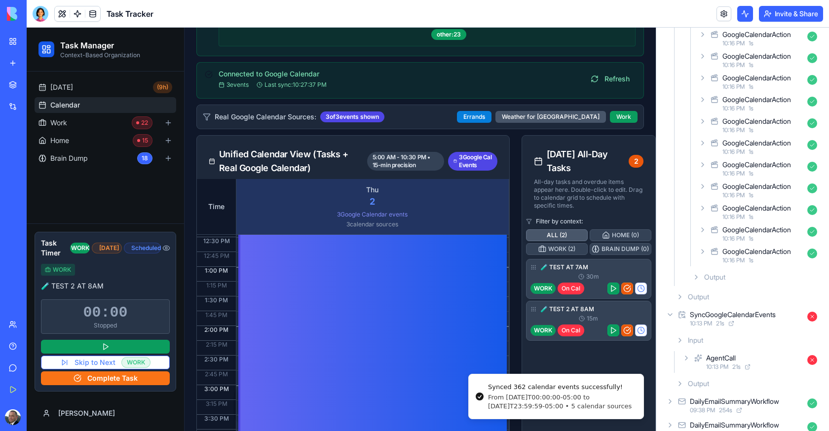
scroll to position [0, 0]
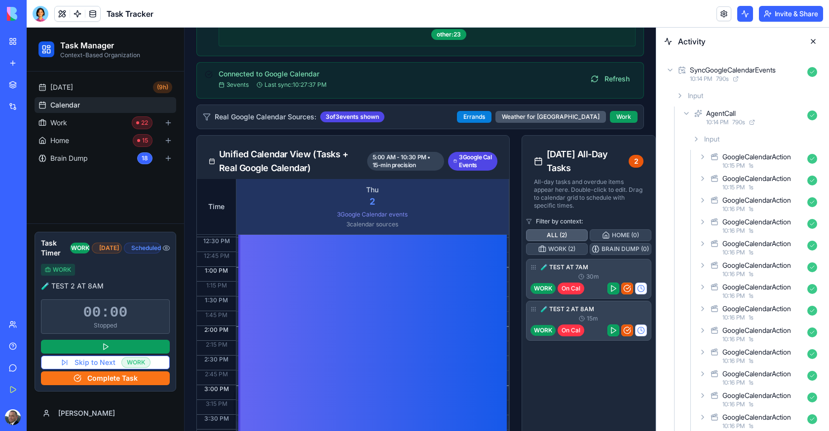
click at [746, 41] on button at bounding box center [813, 42] width 16 height 16
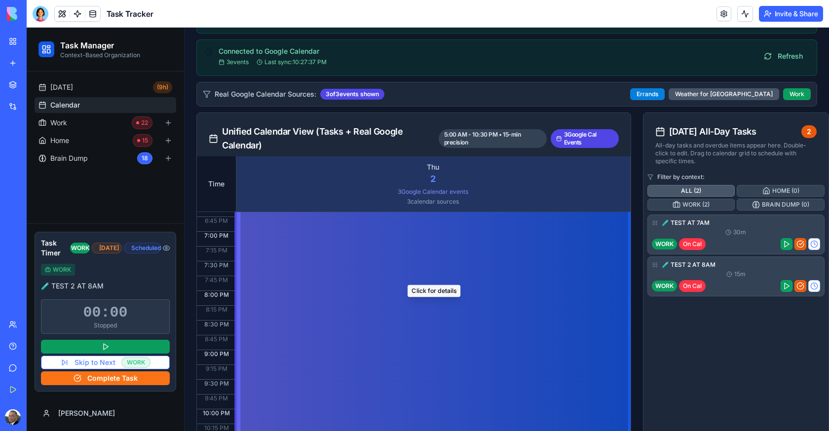
scroll to position [815, 0]
click at [433, 280] on div "☁️ 58°/81° 8:00 AM - 8:00 AM ( 24h ) Chicago" at bounding box center [433, 285] width 387 height 1442
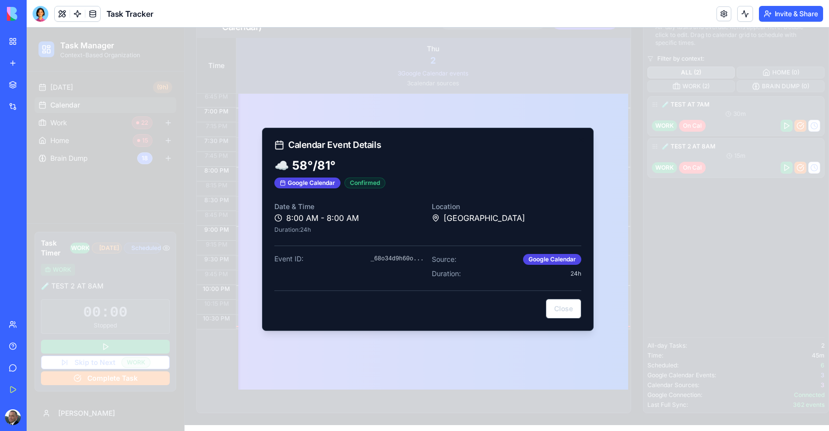
click at [455, 350] on div at bounding box center [428, 230] width 802 height 404
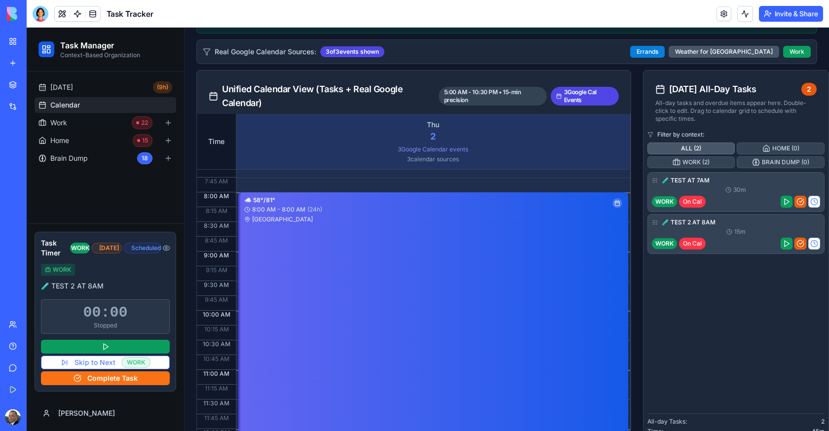
scroll to position [157, 0]
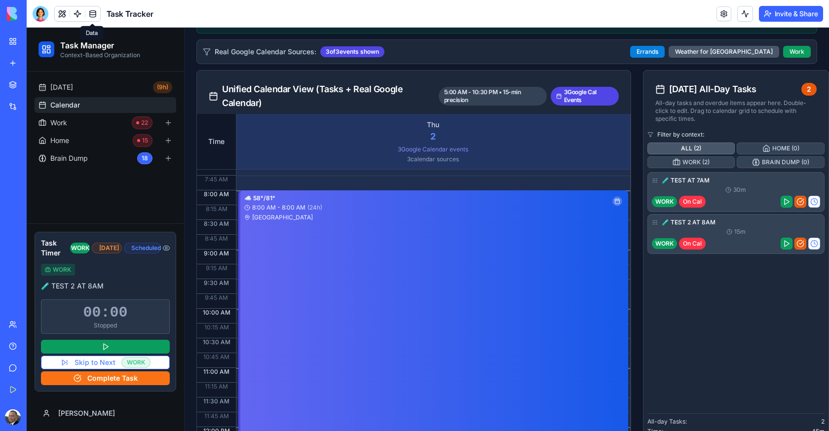
click at [95, 14] on link at bounding box center [92, 13] width 15 height 15
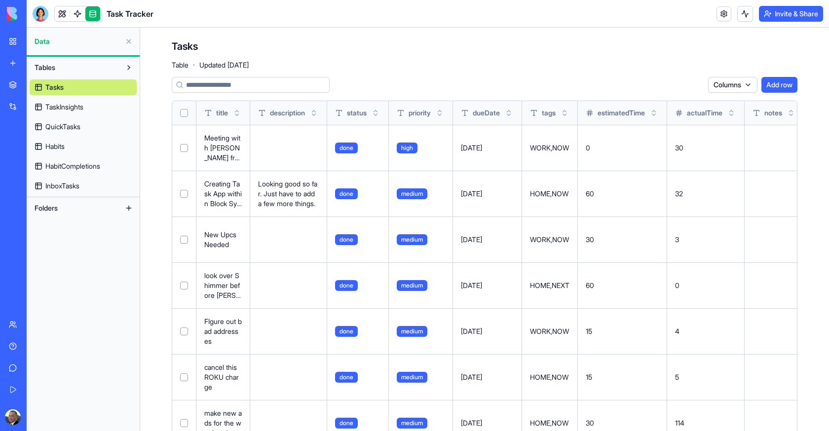
click at [75, 91] on link "Tasks" at bounding box center [83, 87] width 107 height 16
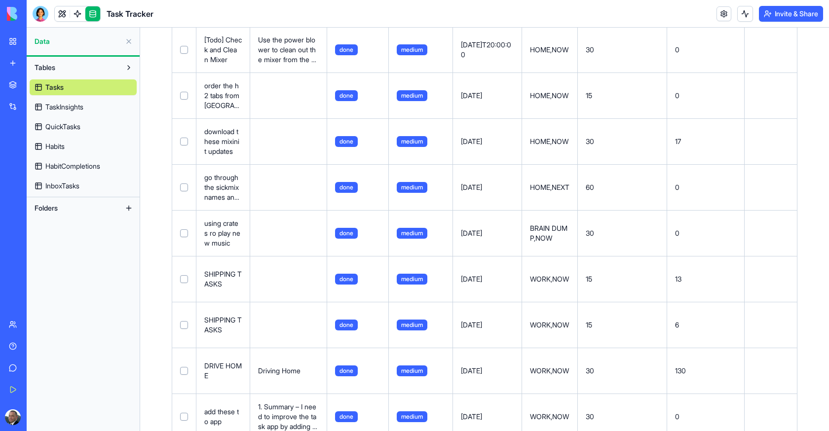
scroll to position [1946, 0]
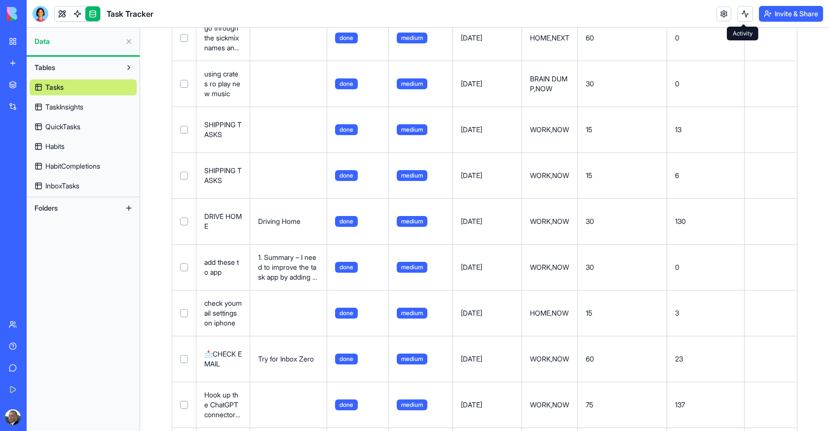
click at [741, 14] on button at bounding box center [745, 14] width 16 height 16
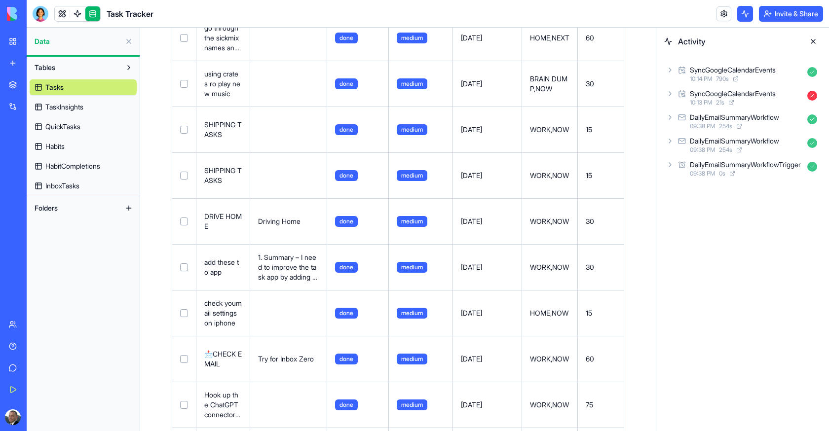
click at [746, 69] on div "SyncGoogleCalendarEvents" at bounding box center [733, 70] width 86 height 10
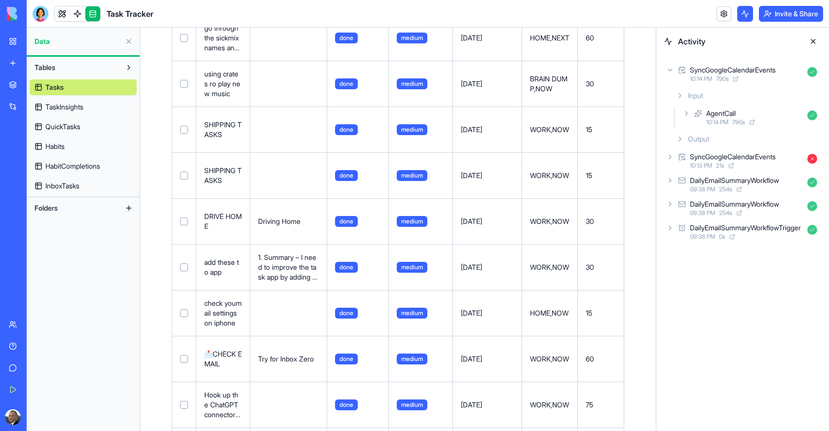
click at [744, 104] on div "Input" at bounding box center [746, 96] width 149 height 18
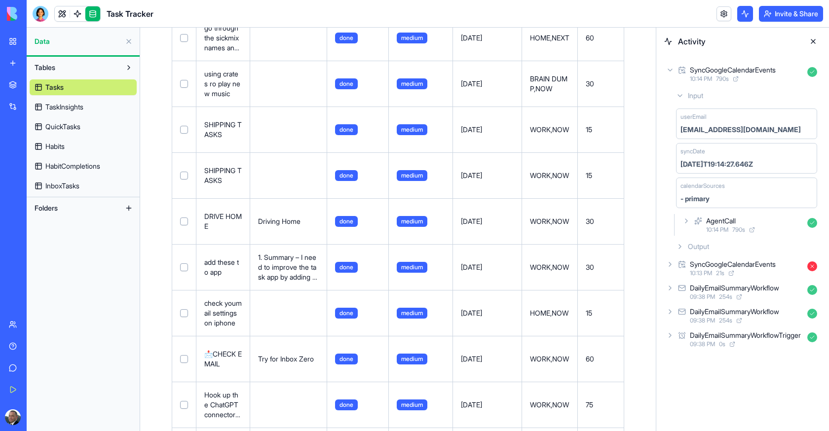
click at [741, 99] on div "Input" at bounding box center [746, 96] width 149 height 18
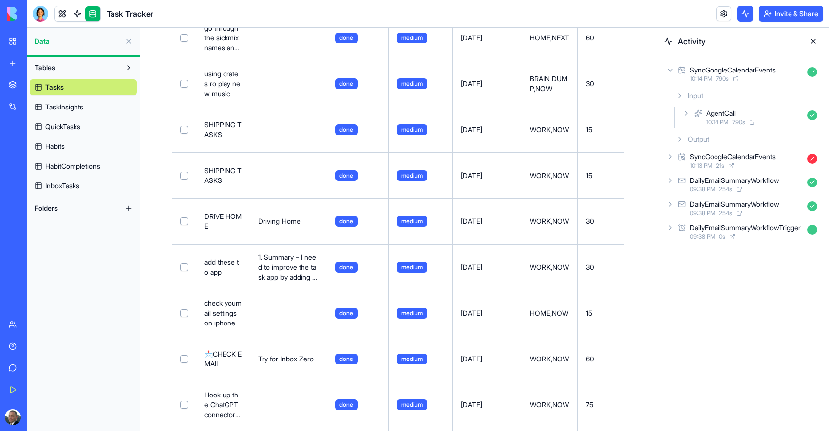
click at [738, 133] on div "Output" at bounding box center [746, 139] width 149 height 18
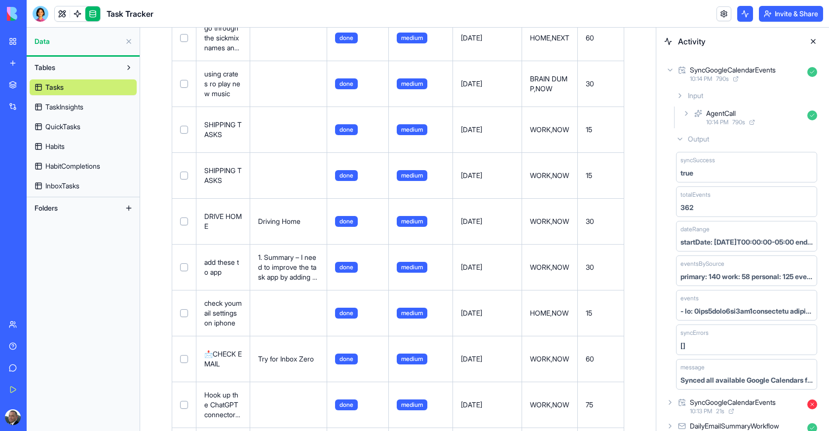
click at [737, 120] on span "790 s" at bounding box center [738, 122] width 13 height 8
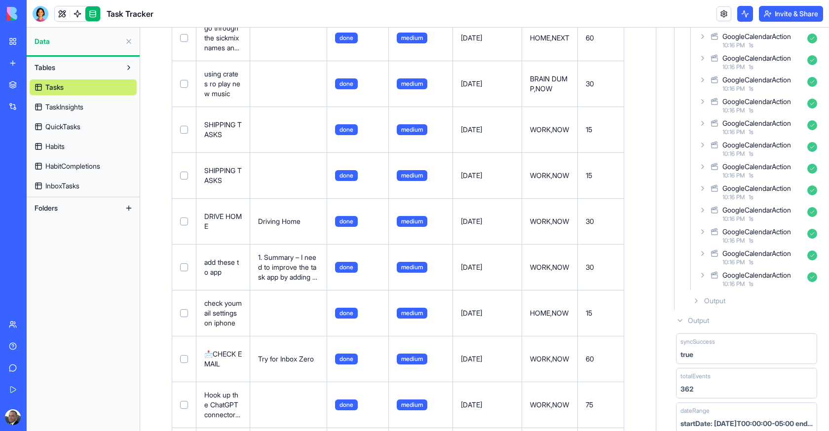
scroll to position [387, 0]
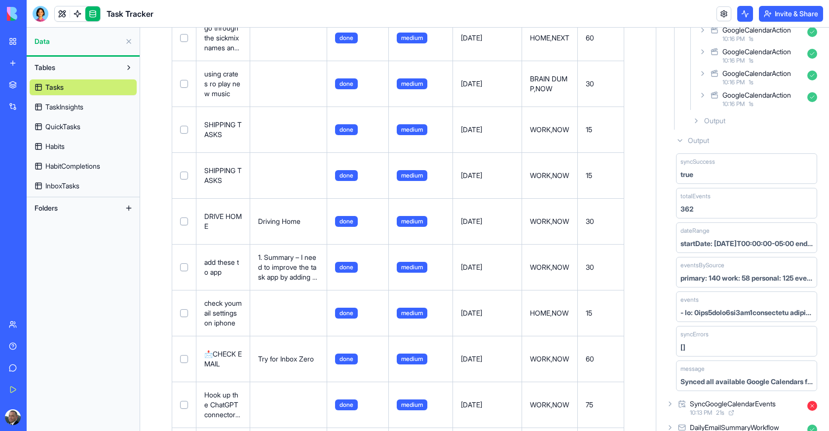
click at [732, 97] on div "GoogleCalendarAction" at bounding box center [756, 95] width 69 height 10
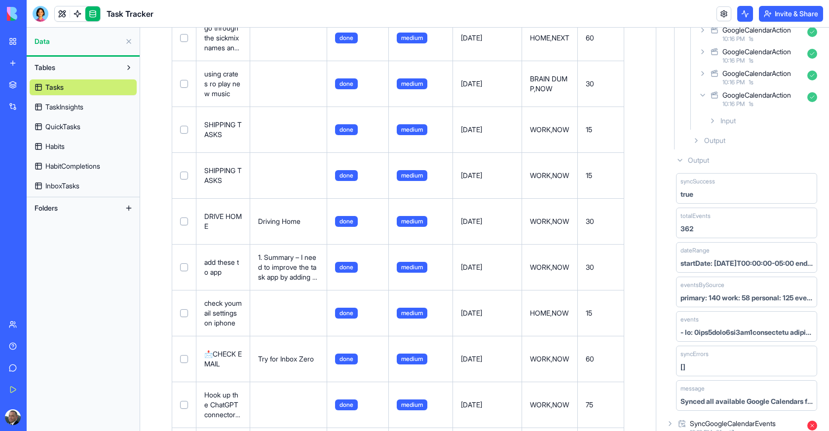
click at [731, 116] on span "Input" at bounding box center [728, 121] width 15 height 10
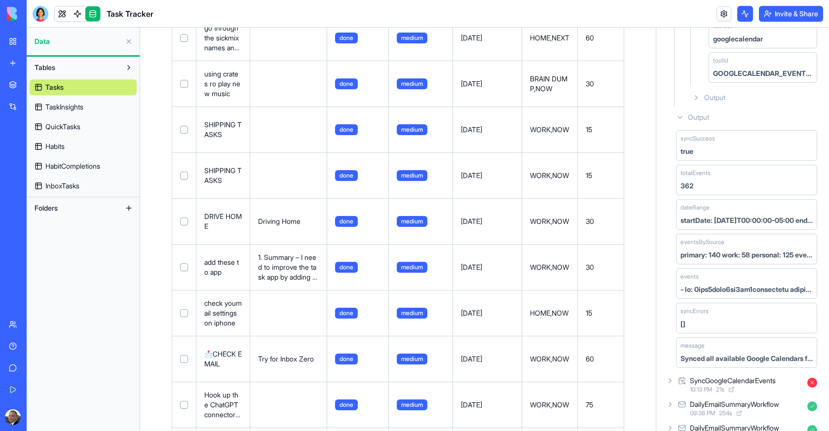
scroll to position [790, 0]
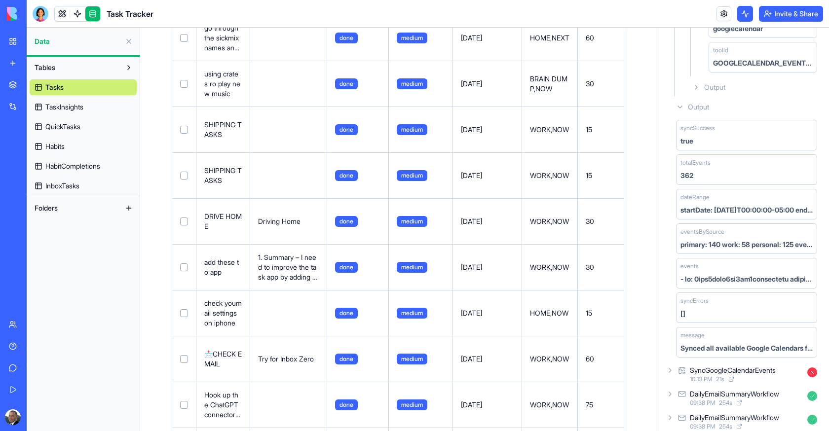
click at [731, 89] on div "Output" at bounding box center [754, 87] width 133 height 18
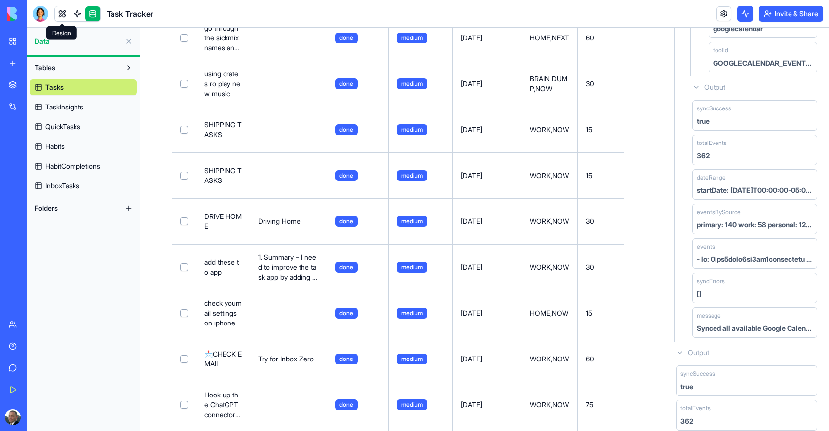
click at [61, 10] on link at bounding box center [62, 13] width 15 height 15
click at [61, 10] on button at bounding box center [62, 13] width 15 height 15
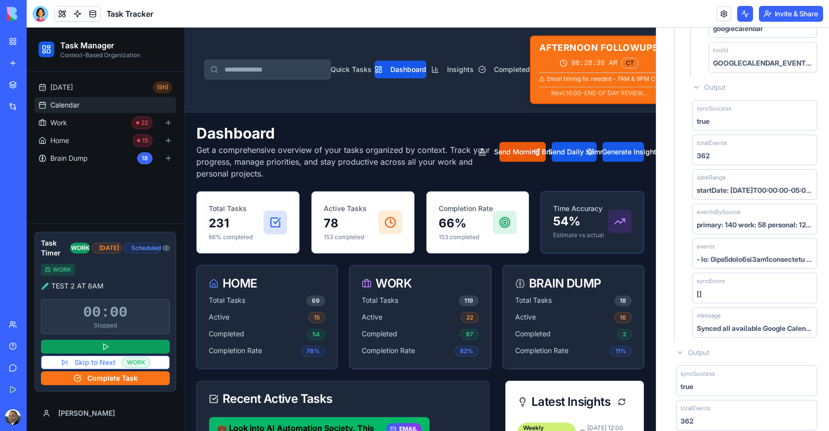
click at [84, 109] on link "Calendar" at bounding box center [106, 105] width 142 height 16
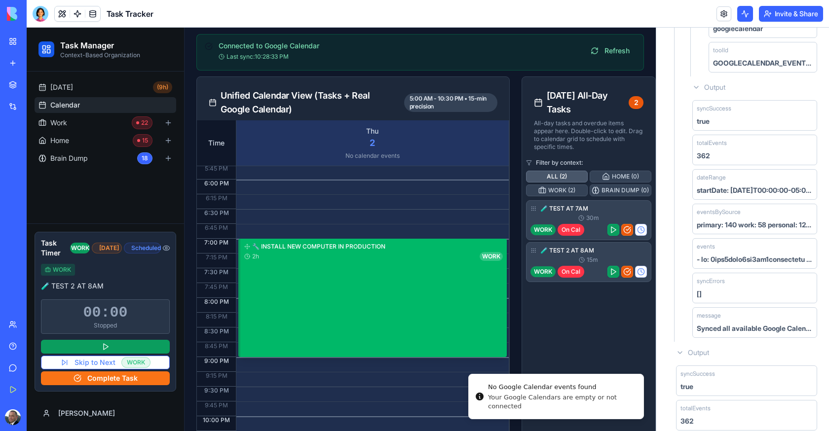
scroll to position [158, 0]
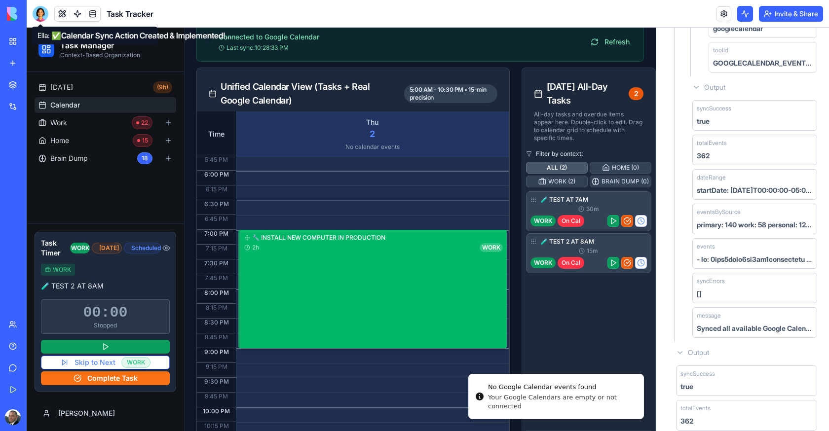
click at [35, 22] on header "Task Tracker Invite & Share" at bounding box center [428, 14] width 802 height 28
click at [35, 17] on div at bounding box center [41, 14] width 16 height 16
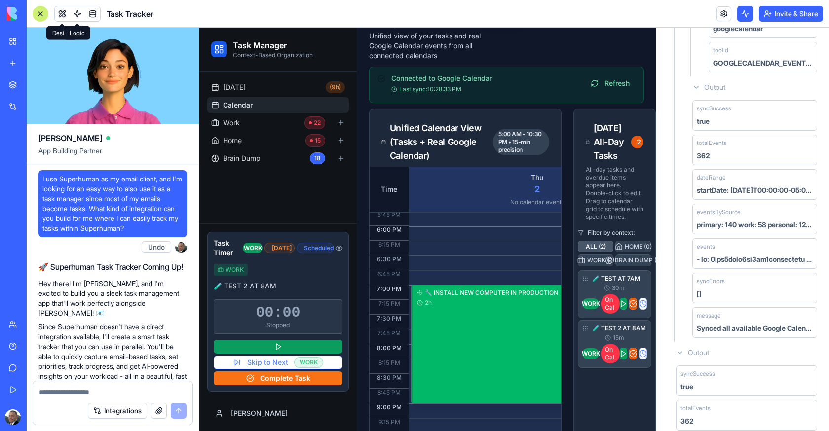
scroll to position [164553, 0]
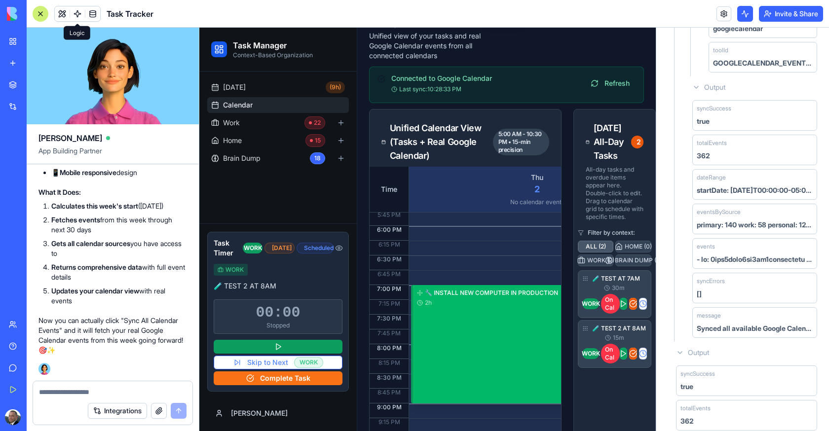
click at [78, 11] on link at bounding box center [77, 13] width 15 height 15
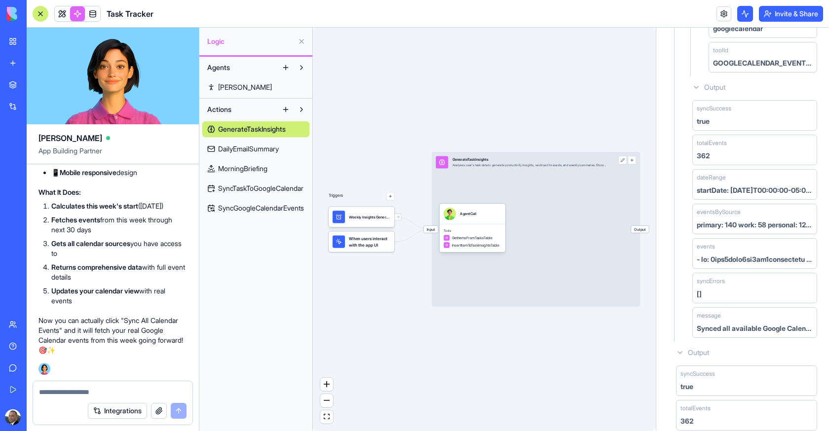
click at [255, 203] on span "SyncGoogleCalendarEvents" at bounding box center [261, 208] width 86 height 10
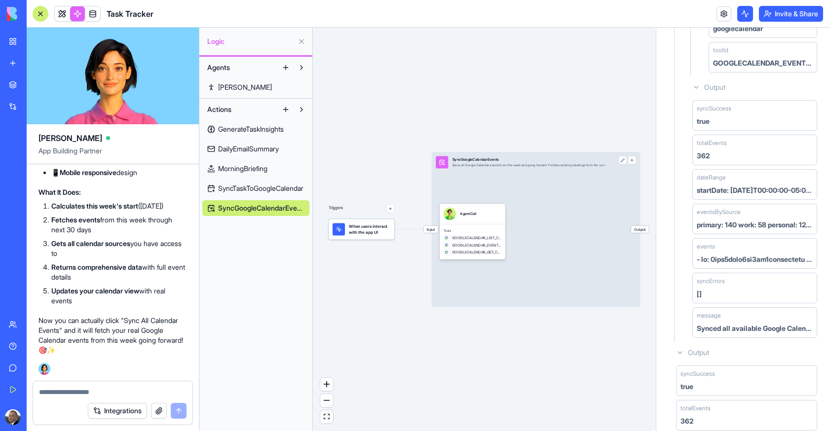
click at [74, 388] on textarea at bounding box center [113, 392] width 148 height 10
type textarea "*"
type textarea "*********"
click at [96, 6] on link at bounding box center [92, 13] width 15 height 15
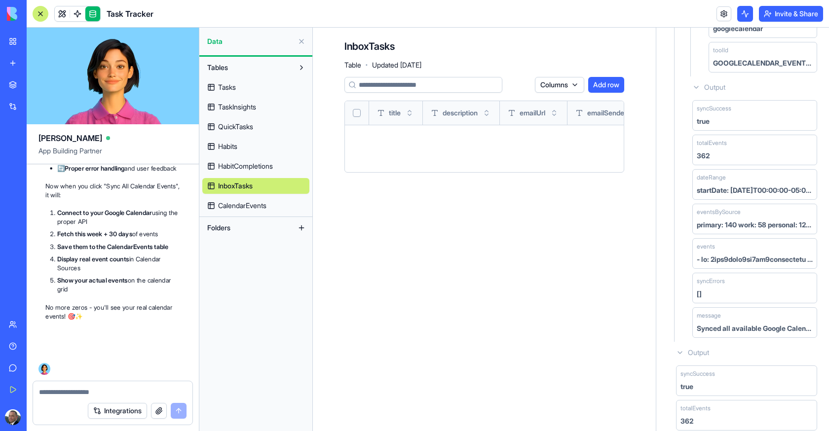
scroll to position [165550, 0]
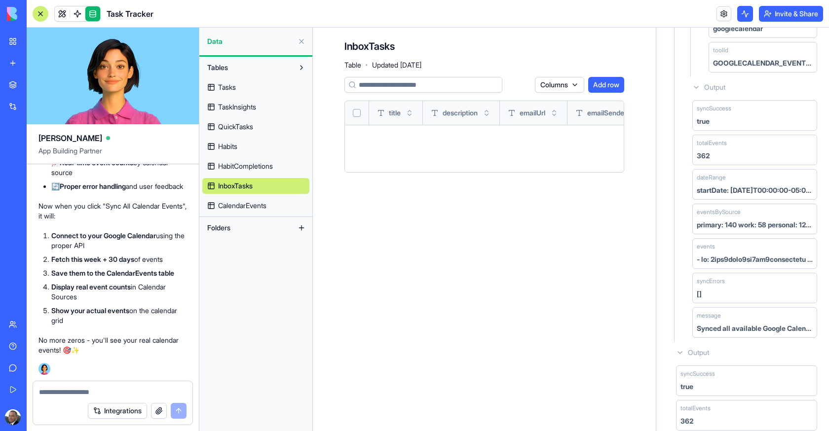
click at [257, 203] on span "CalendarEvents" at bounding box center [242, 206] width 48 height 10
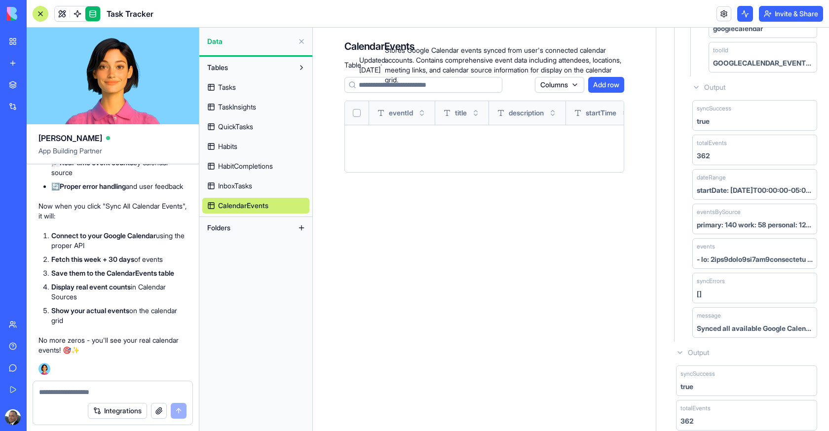
scroll to position [165550, 0]
click at [80, 17] on span at bounding box center [78, 14] width 28 height 28
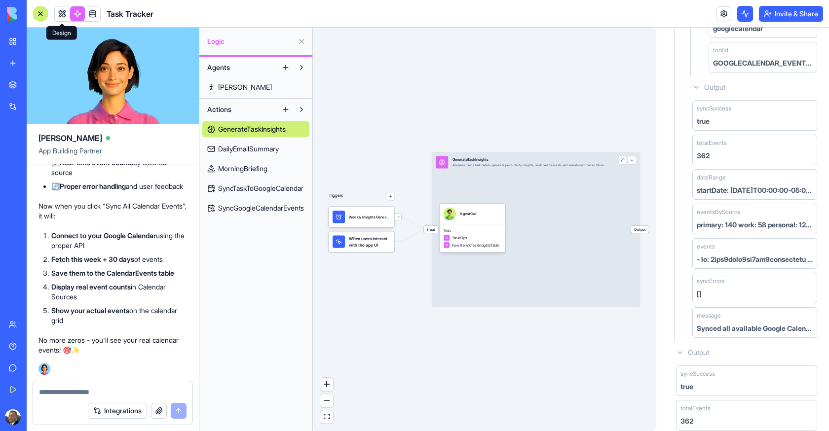
click at [62, 16] on link at bounding box center [62, 13] width 15 height 15
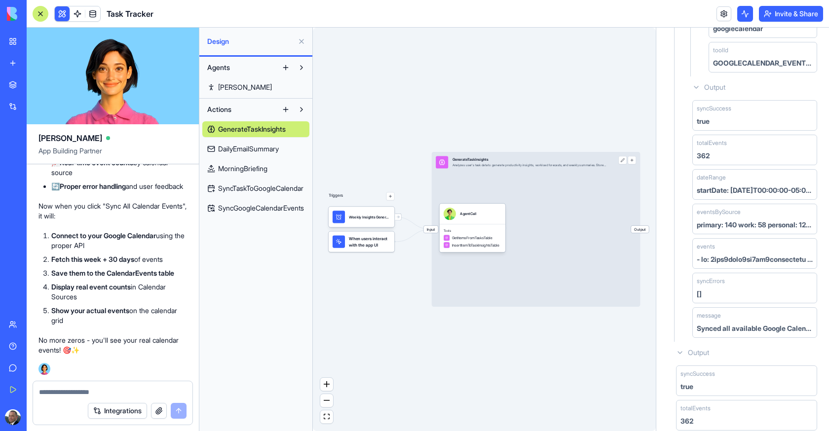
click at [62, 16] on button at bounding box center [62, 13] width 15 height 15
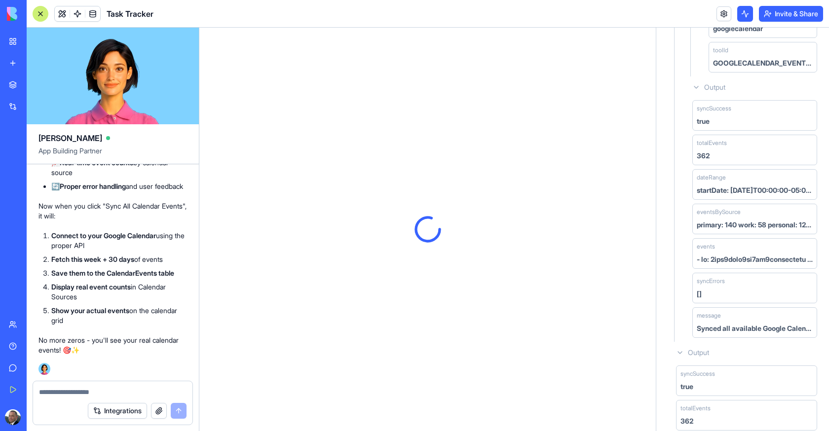
click at [37, 13] on div at bounding box center [41, 14] width 16 height 16
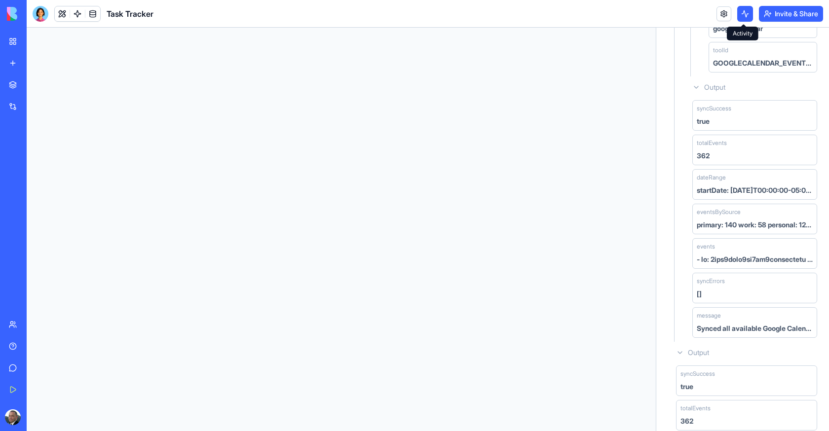
click at [747, 18] on button at bounding box center [745, 14] width 16 height 16
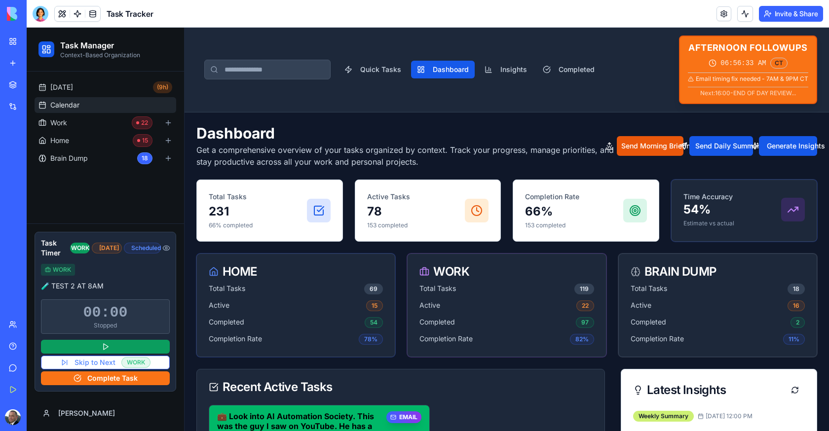
click at [71, 111] on link "Calendar" at bounding box center [106, 105] width 142 height 16
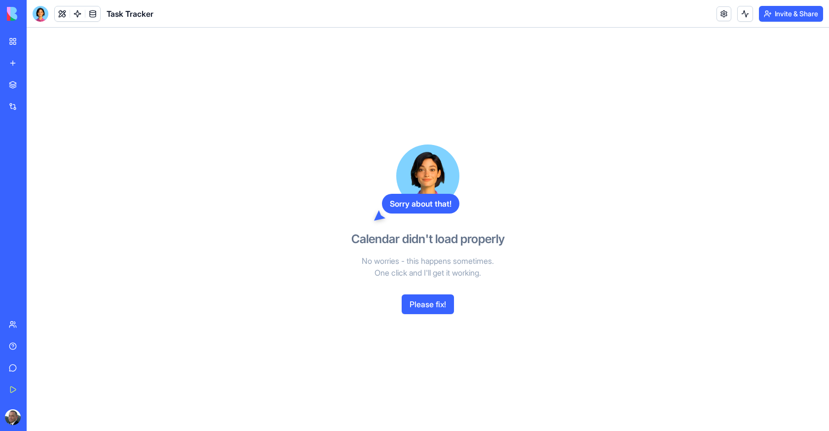
click at [430, 297] on button "Please fix!" at bounding box center [428, 305] width 52 height 20
click at [431, 305] on div "Sorry about that! Calendar didn't load properly No worries - this happens somet…" at bounding box center [427, 230] width 227 height 404
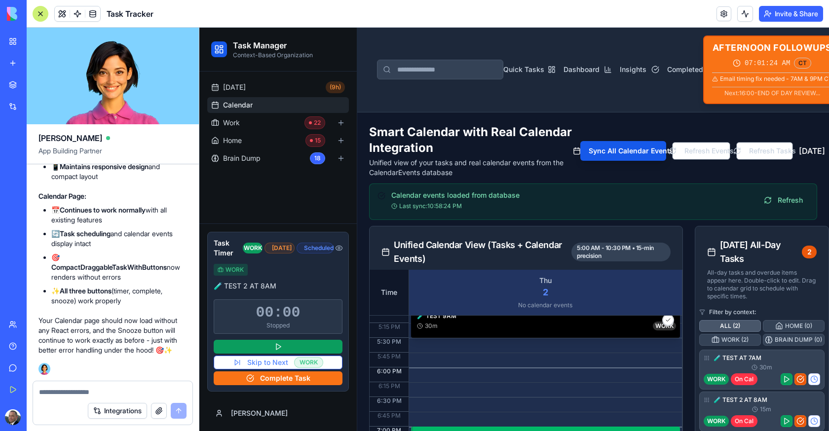
scroll to position [755, 0]
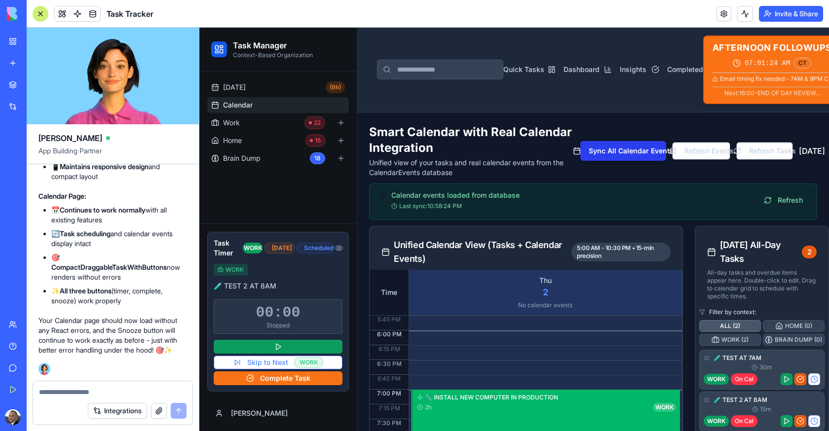
click at [590, 155] on button "Sync All Calendar Events" at bounding box center [623, 151] width 86 height 20
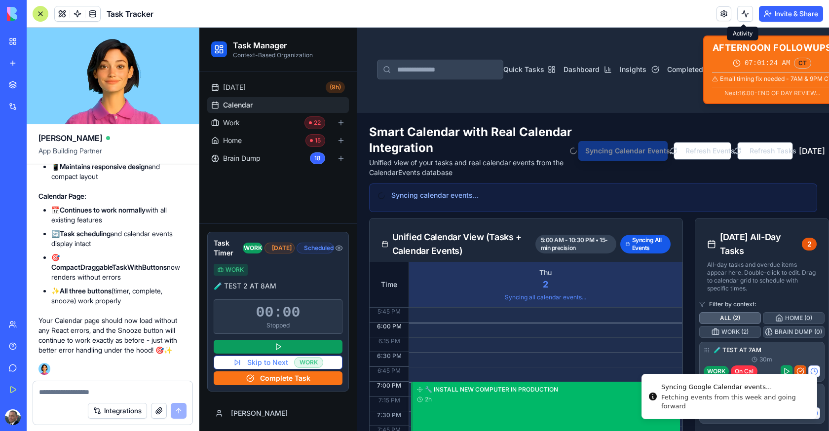
click at [748, 13] on button at bounding box center [745, 14] width 16 height 16
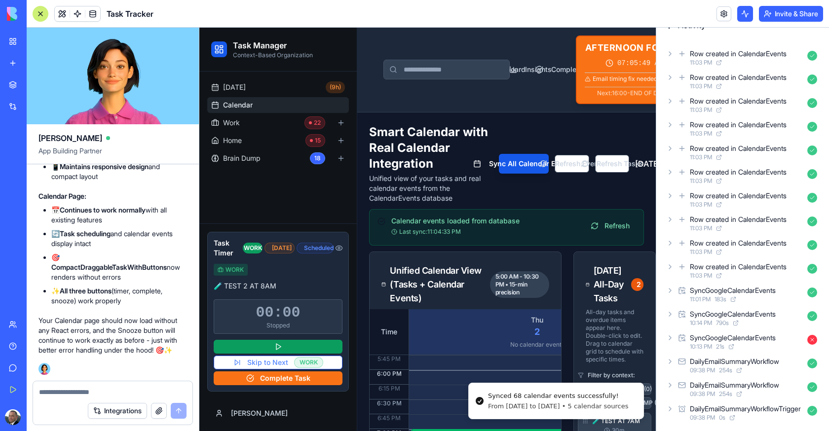
scroll to position [0, 0]
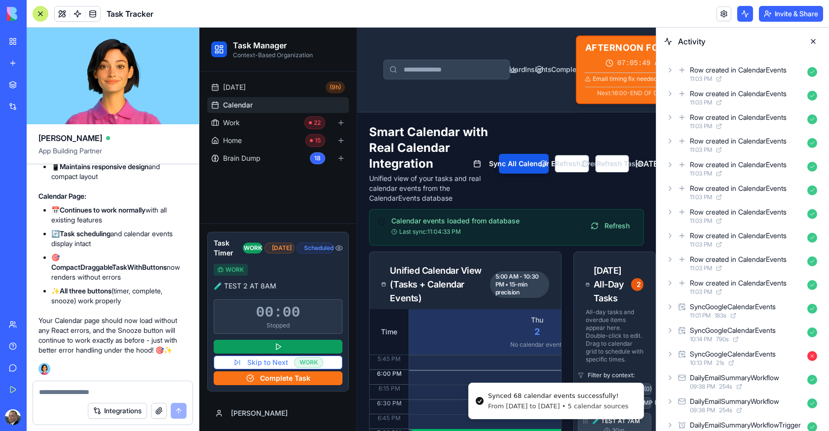
click at [814, 42] on button at bounding box center [813, 42] width 16 height 16
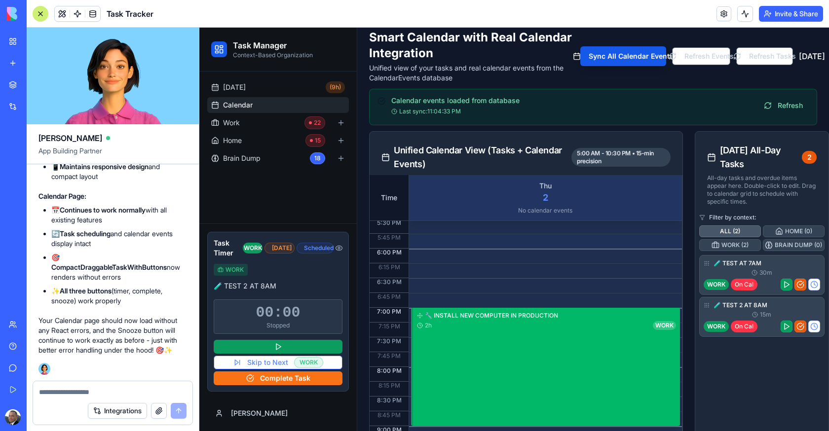
scroll to position [755, 0]
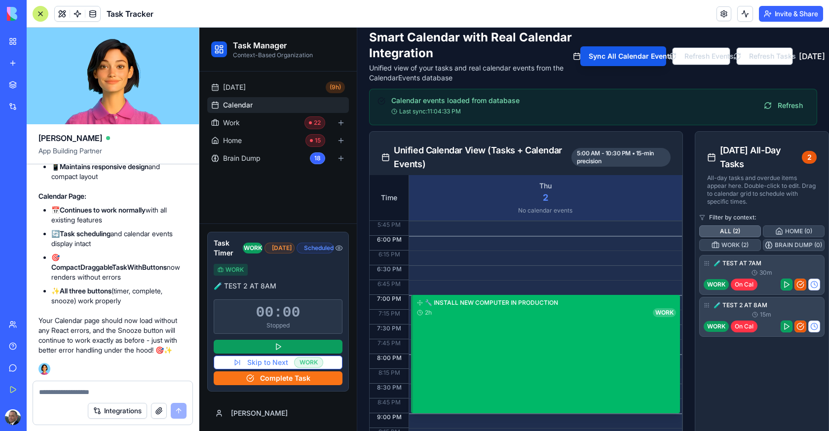
click at [39, 12] on div at bounding box center [41, 14] width 16 height 16
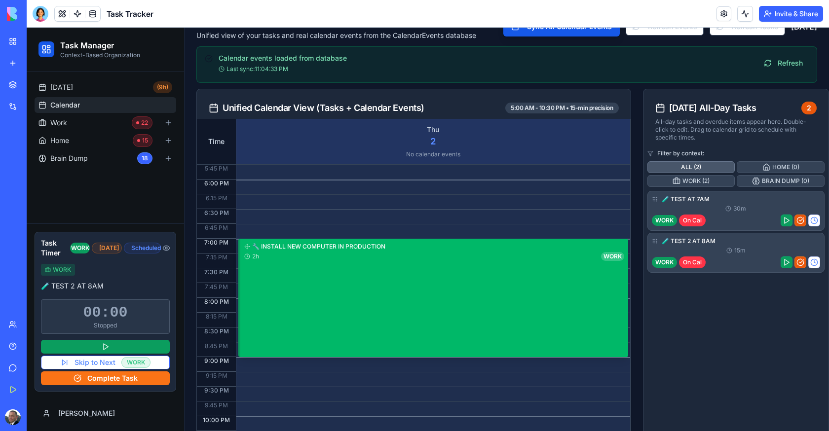
scroll to position [120, 0]
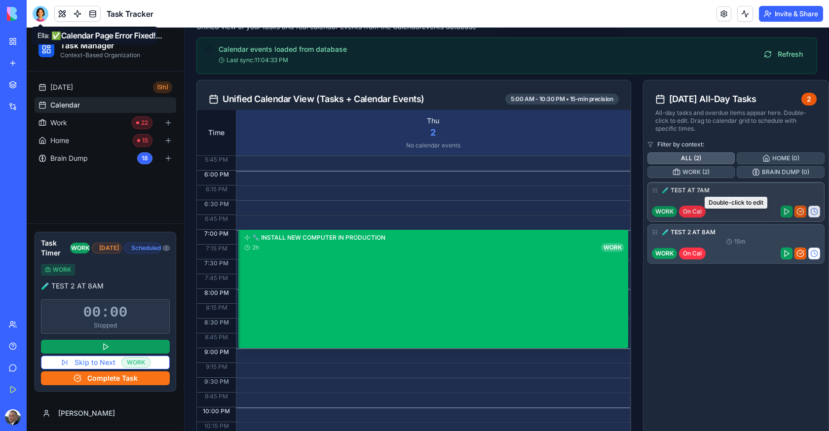
click at [715, 204] on div "30m" at bounding box center [736, 200] width 168 height 8
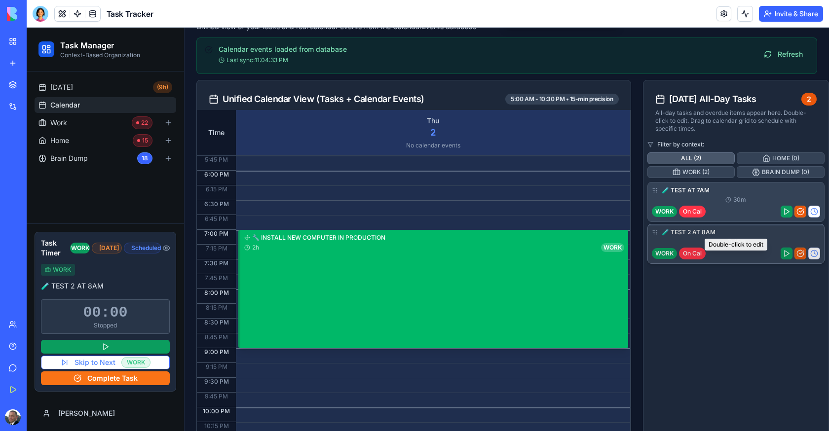
click at [737, 236] on h3 "🧪 TEST 2 AT 8AM" at bounding box center [741, 231] width 158 height 7
click at [732, 260] on div "WORK On Cal" at bounding box center [736, 254] width 168 height 12
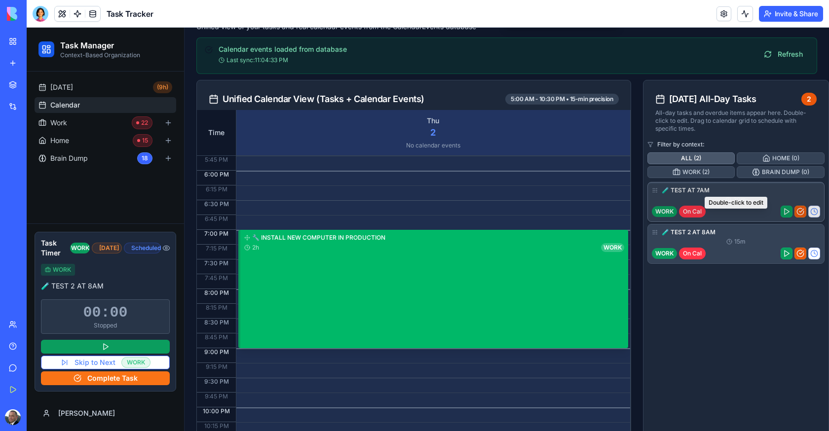
click at [728, 218] on div "WORK On Cal" at bounding box center [736, 212] width 168 height 12
click at [684, 178] on button "WORK ( 2 )" at bounding box center [691, 172] width 88 height 12
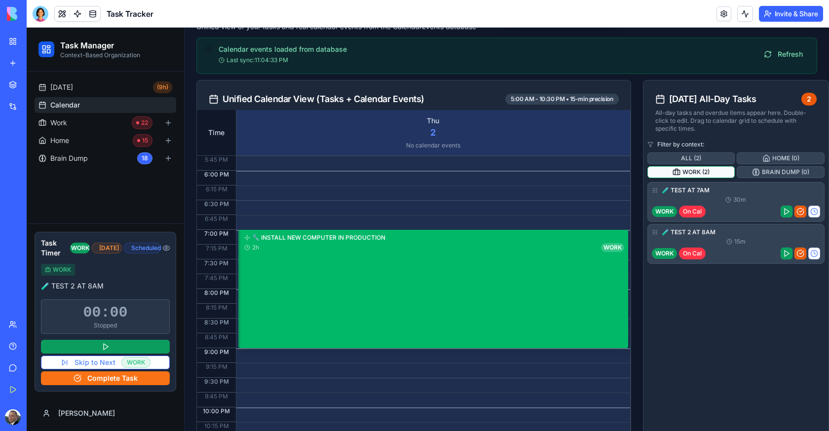
scroll to position [0, 0]
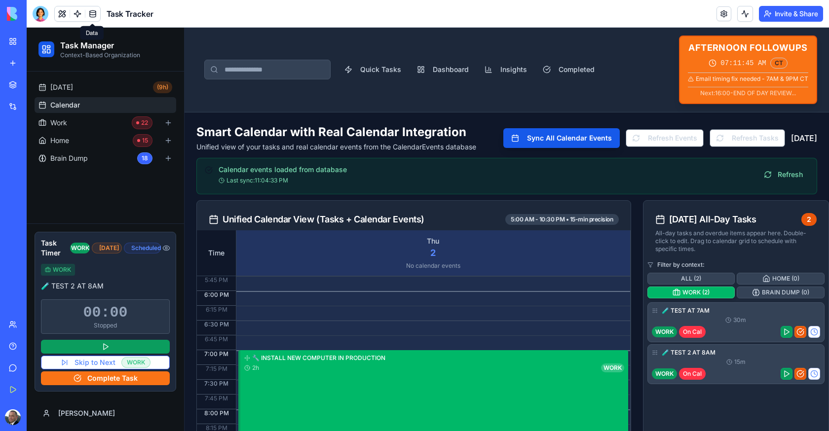
click at [96, 13] on link at bounding box center [92, 13] width 15 height 15
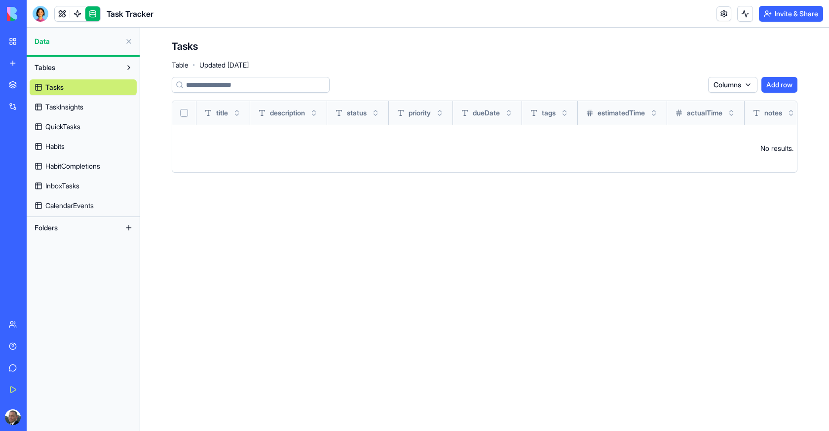
click at [68, 210] on span "CalendarEvents" at bounding box center [69, 206] width 48 height 10
